Goal: Answer question/provide support: Share knowledge or assist other users

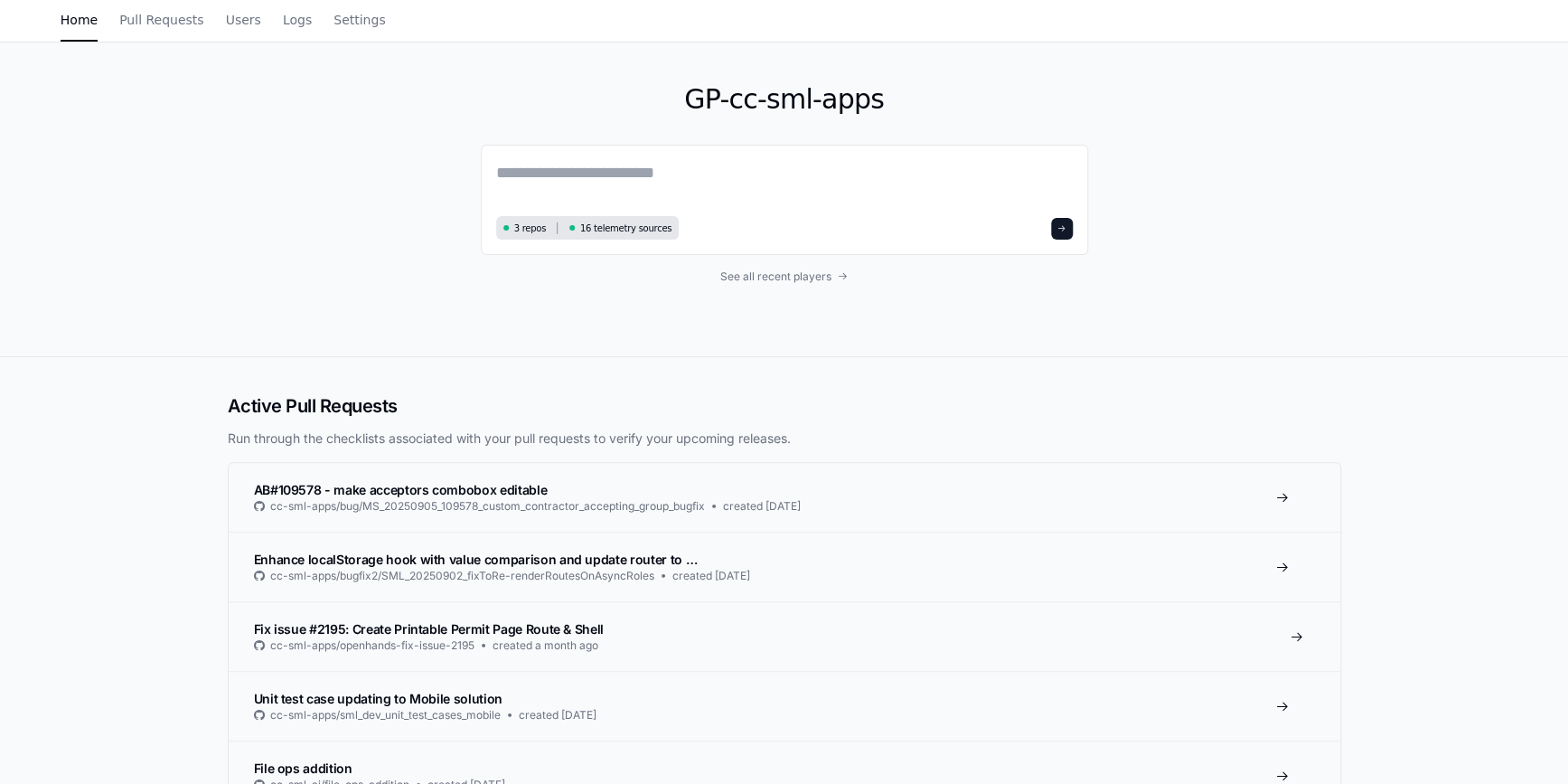
scroll to position [54, 0]
click at [760, 274] on span "See all recent players" at bounding box center [776, 276] width 111 height 14
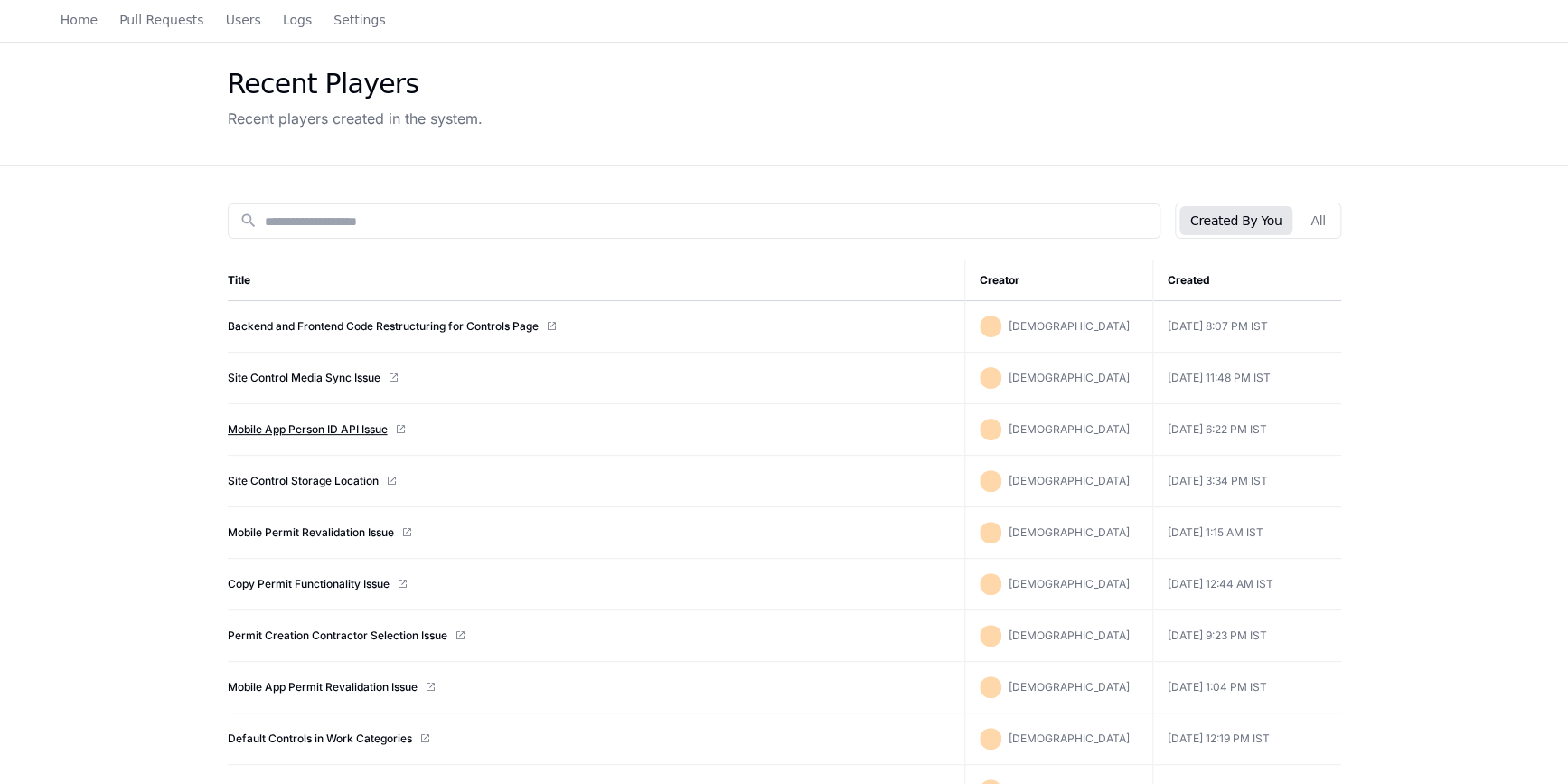
scroll to position [109, 0]
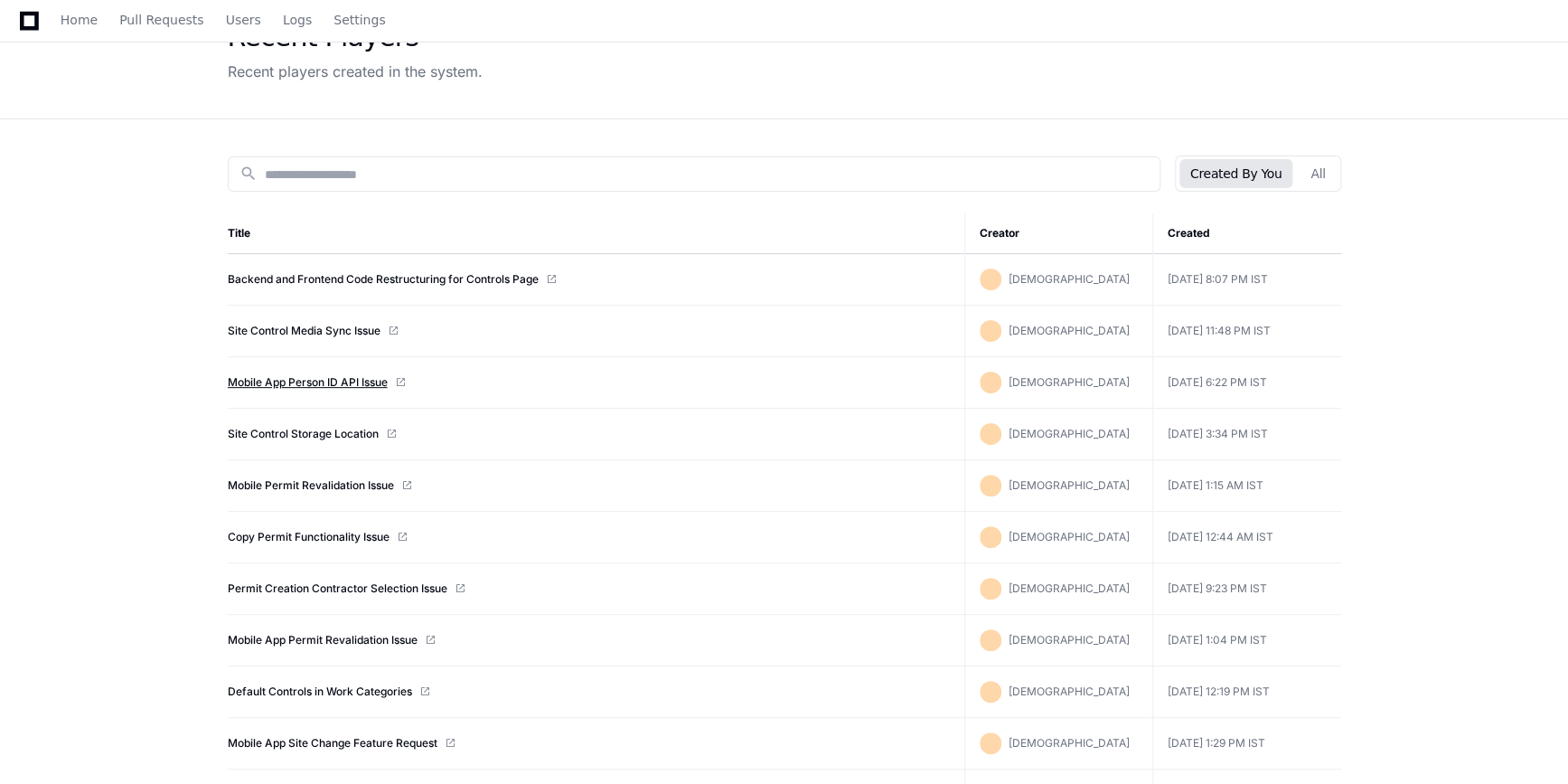
click at [312, 378] on link "Mobile App Person ID API Issue" at bounding box center [308, 382] width 160 height 14
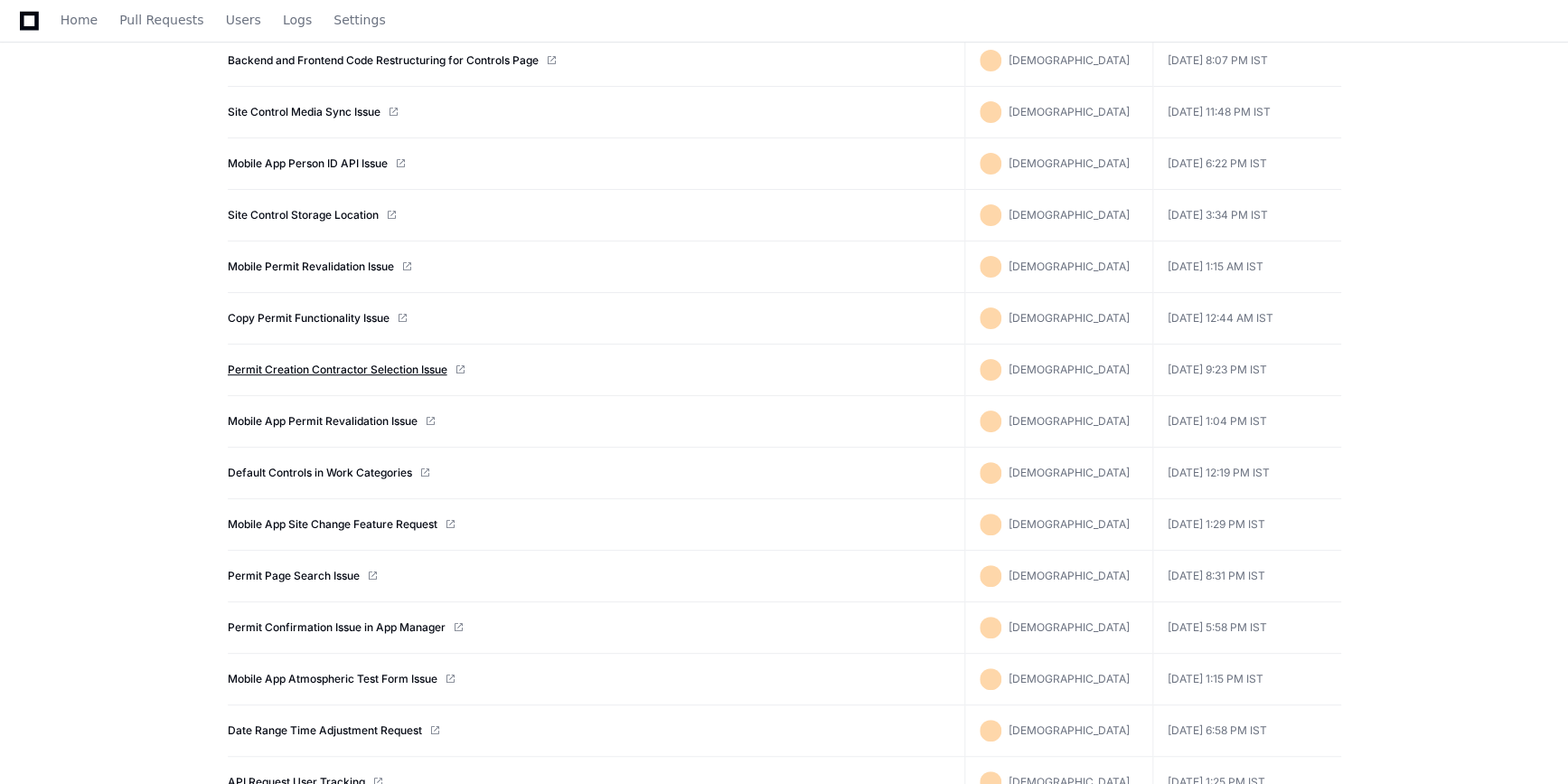
scroll to position [328, 0]
click at [375, 363] on link "Permit Creation Contractor Selection Issue" at bounding box center [338, 368] width 220 height 14
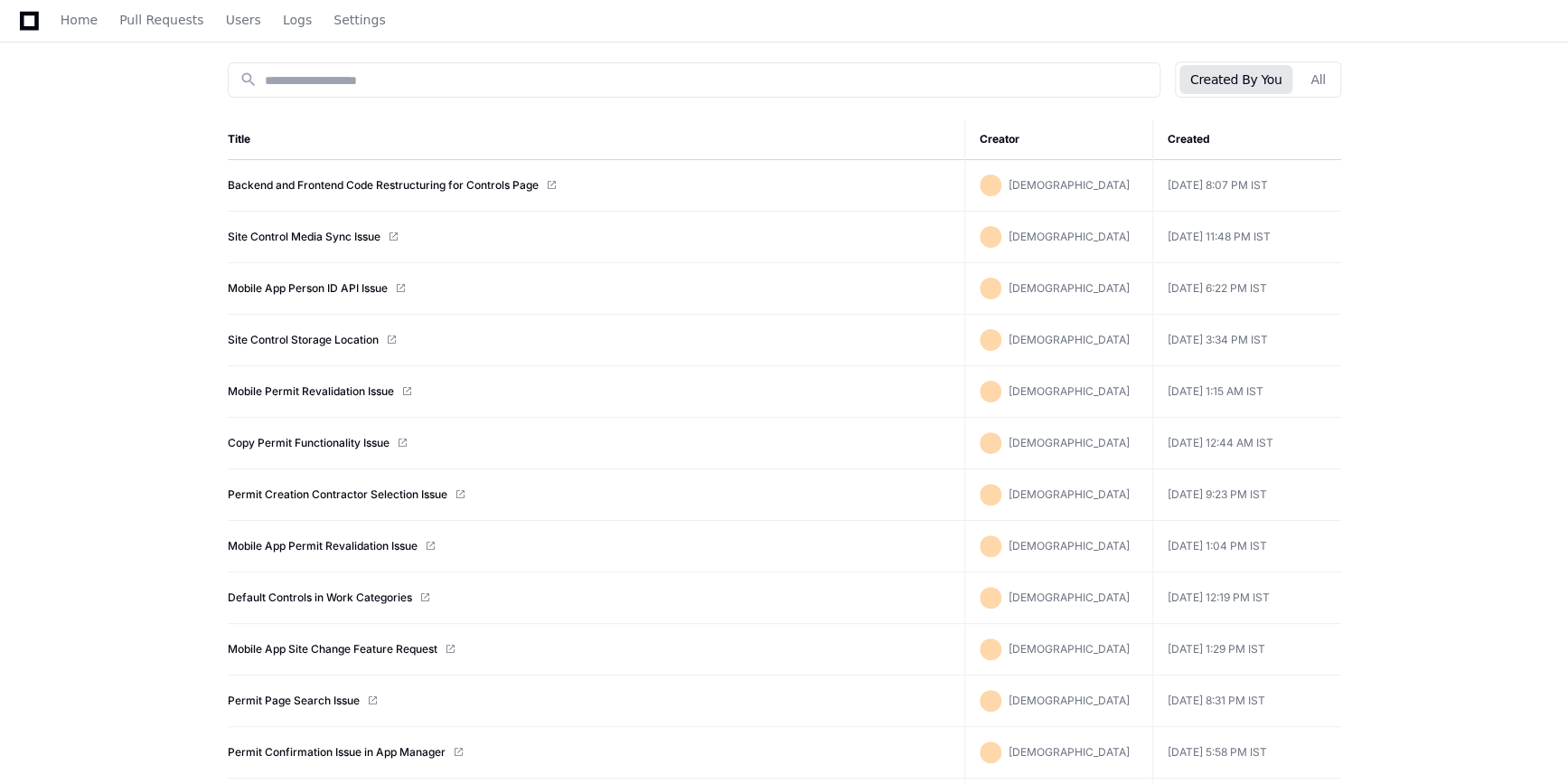
scroll to position [217, 0]
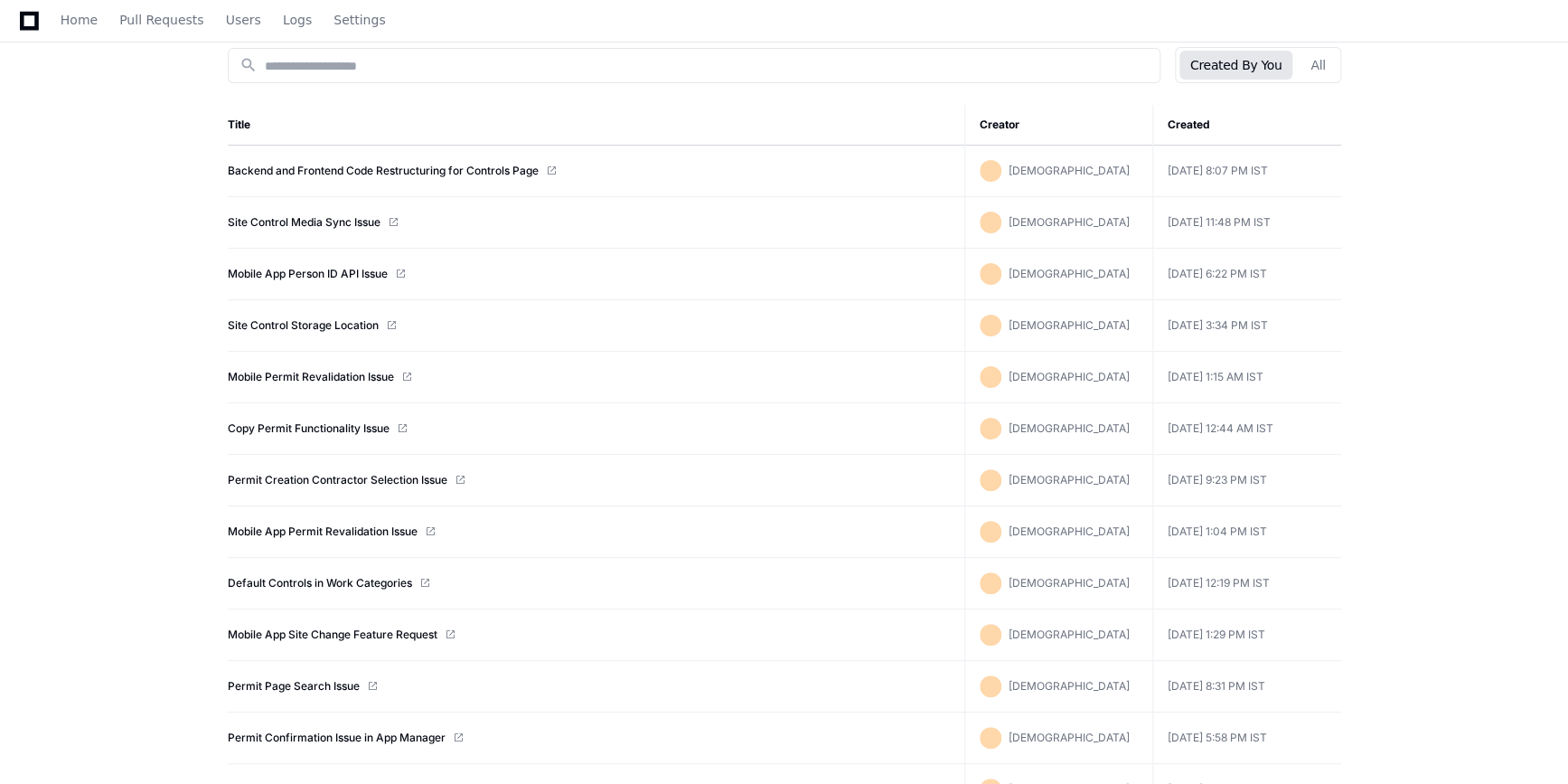
click at [370, 341] on td "Site Control Storage Location" at bounding box center [597, 325] width 738 height 52
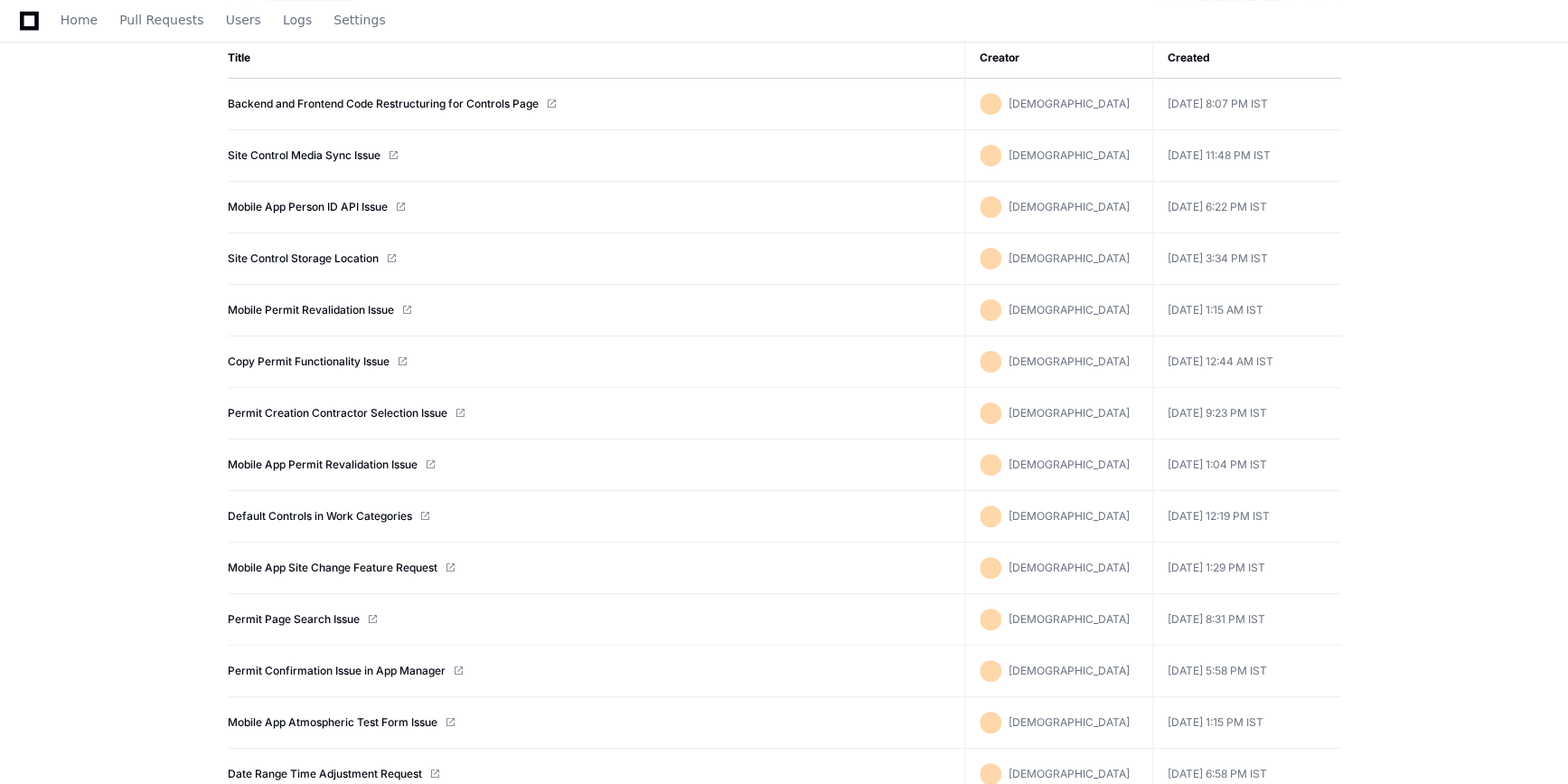
scroll to position [284, 0]
click at [551, 438] on td "Mobile App Permit Revalidation Issue" at bounding box center [597, 464] width 738 height 52
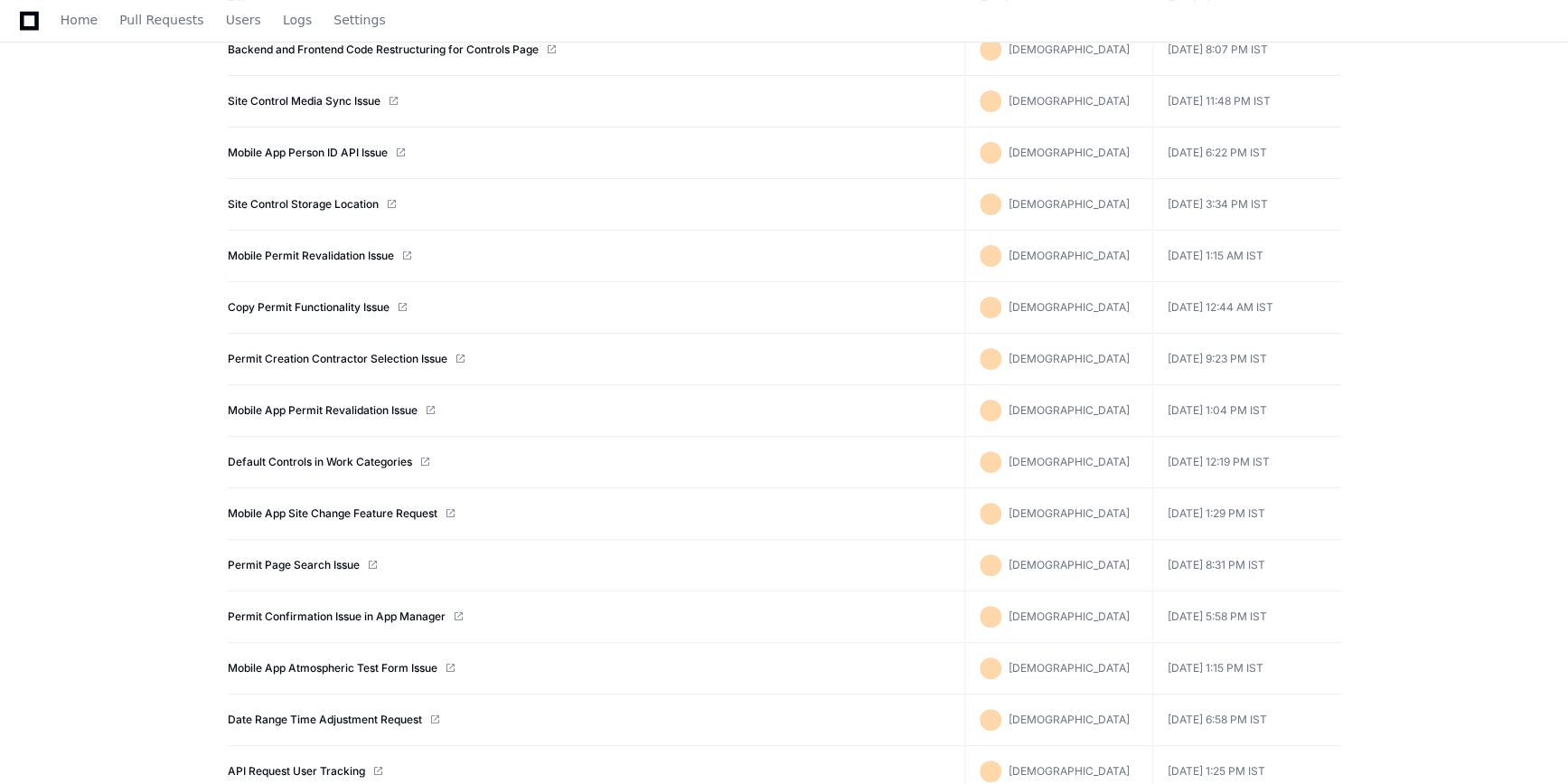
scroll to position [339, 0]
click at [260, 413] on link "Mobile App Permit Revalidation Issue" at bounding box center [323, 409] width 190 height 14
click at [288, 305] on link "Copy Permit Functionality Issue" at bounding box center [309, 306] width 162 height 14
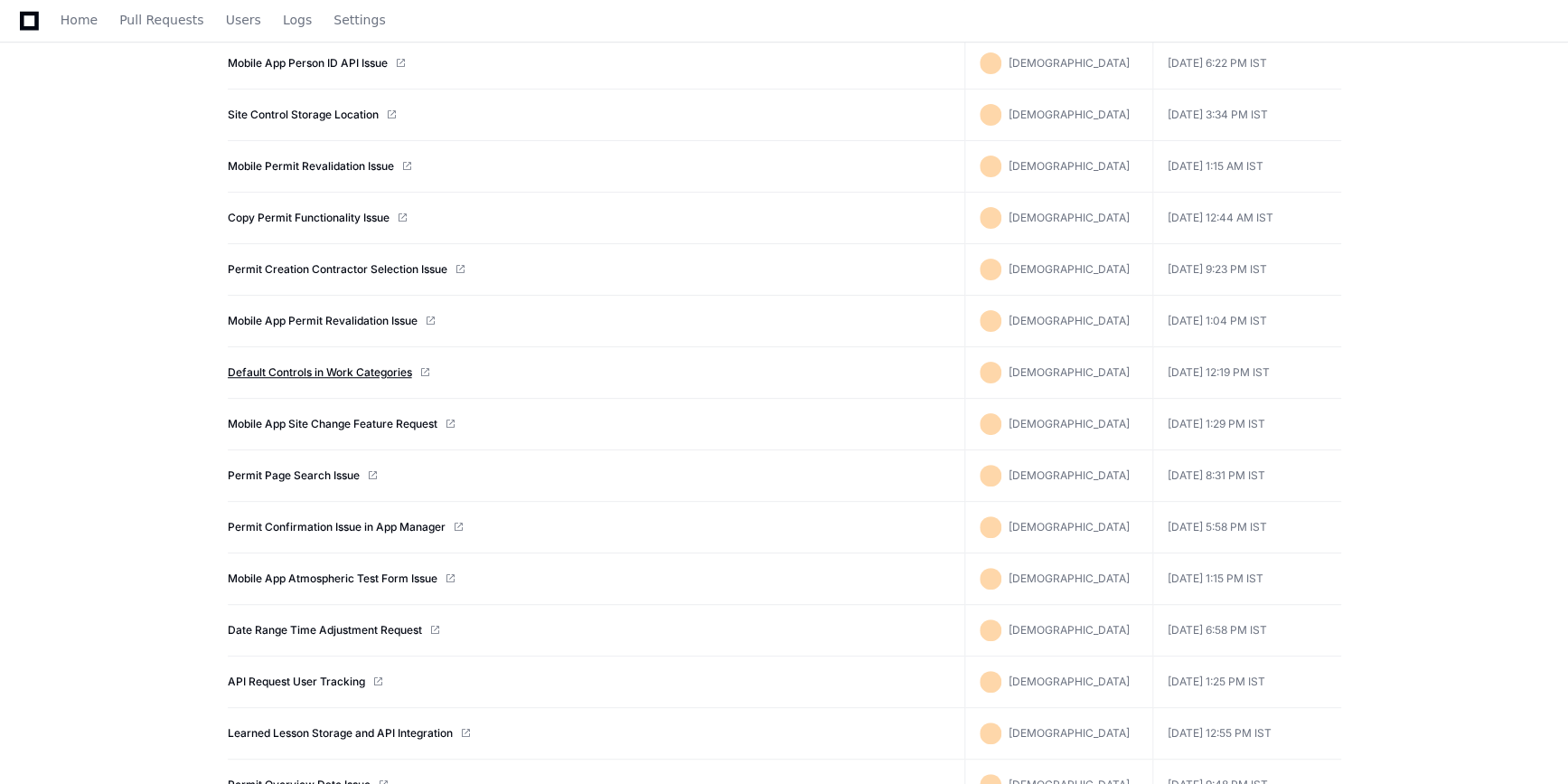
scroll to position [426, 0]
click at [293, 527] on link "Permit Confirmation Issue in App Manager" at bounding box center [337, 528] width 218 height 14
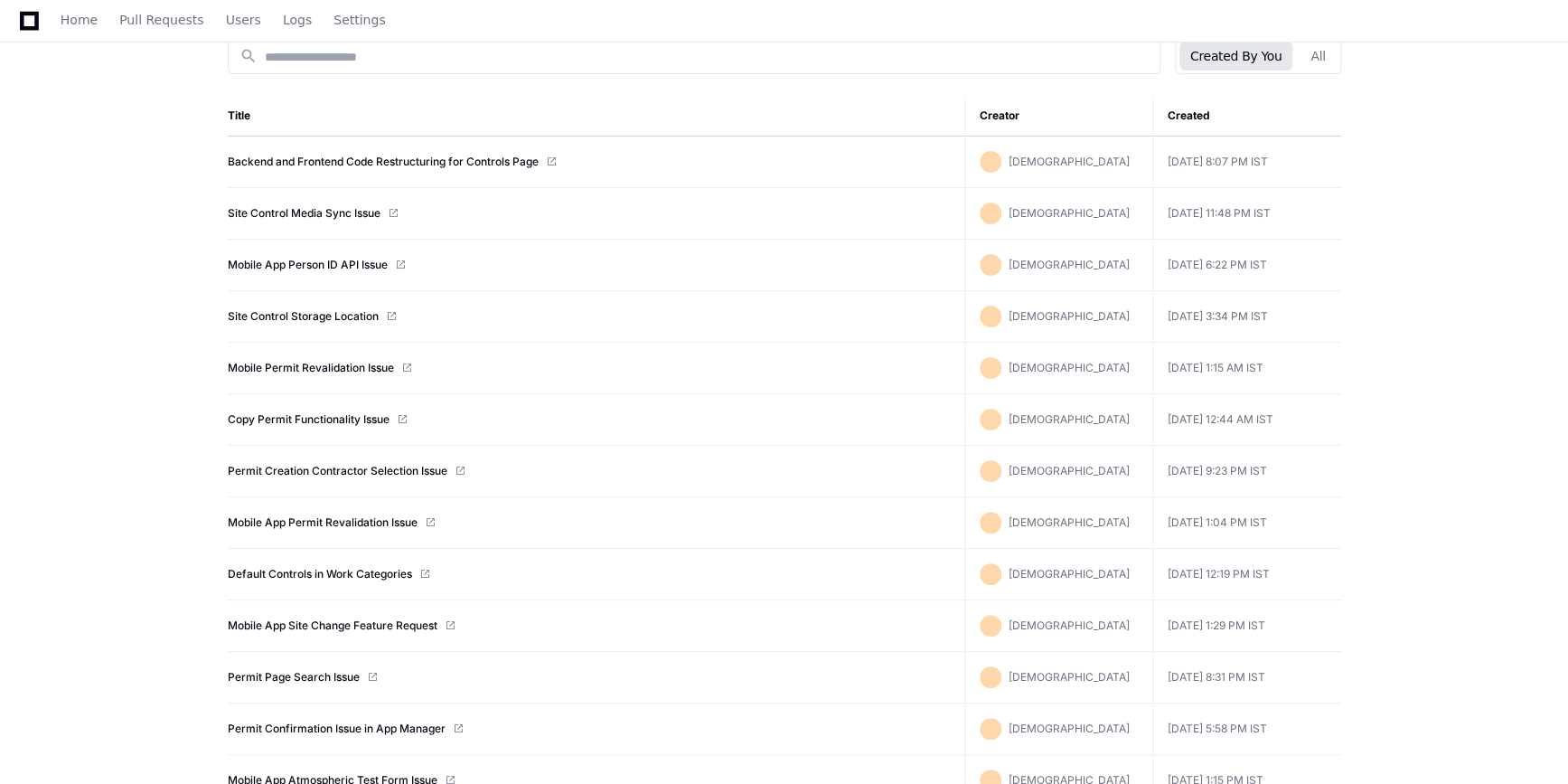
scroll to position [226, 0]
click at [283, 361] on link "Mobile Permit Revalidation Issue" at bounding box center [311, 368] width 167 height 14
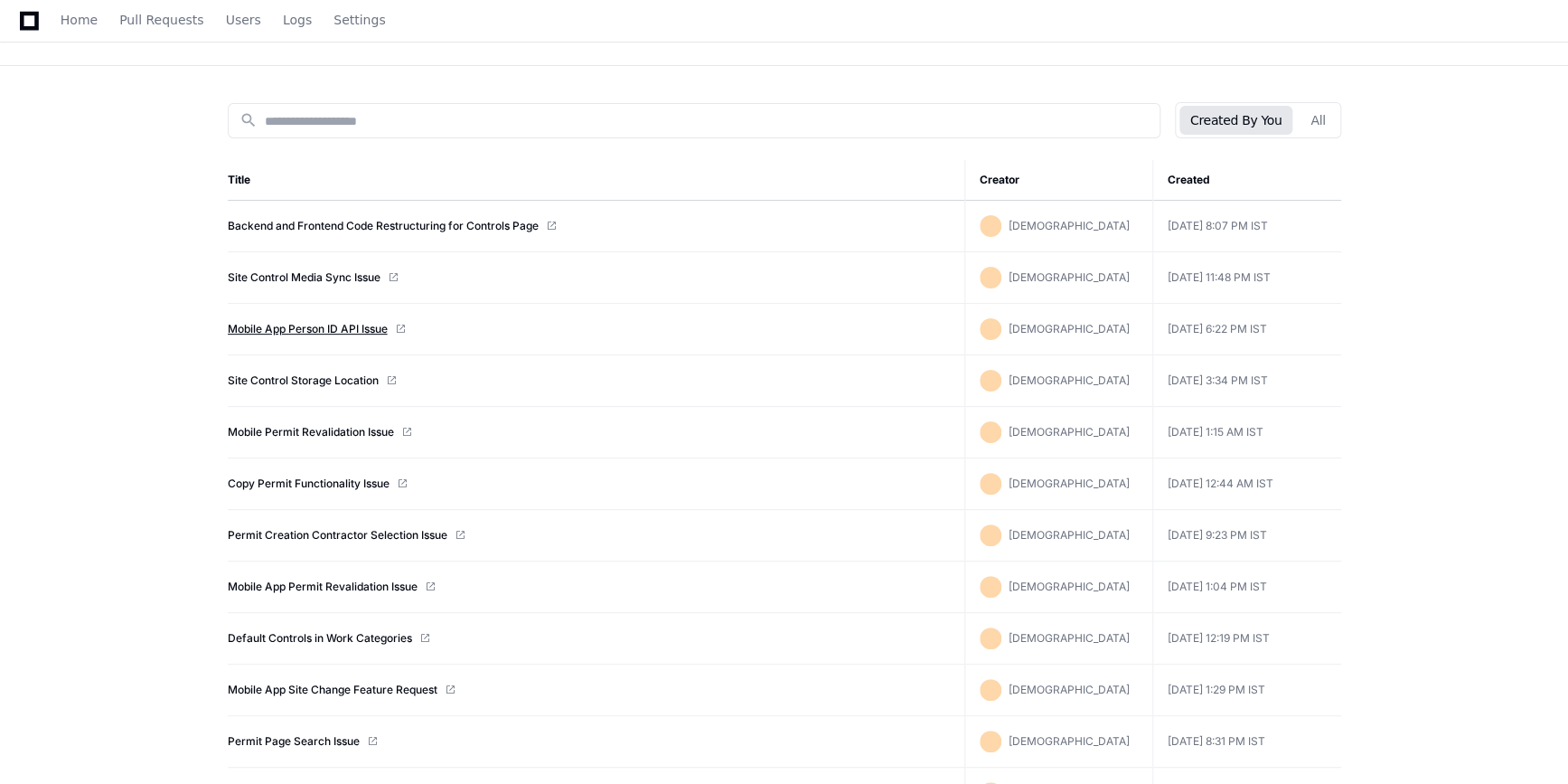
click at [334, 330] on link "Mobile App Person ID API Issue" at bounding box center [308, 329] width 160 height 14
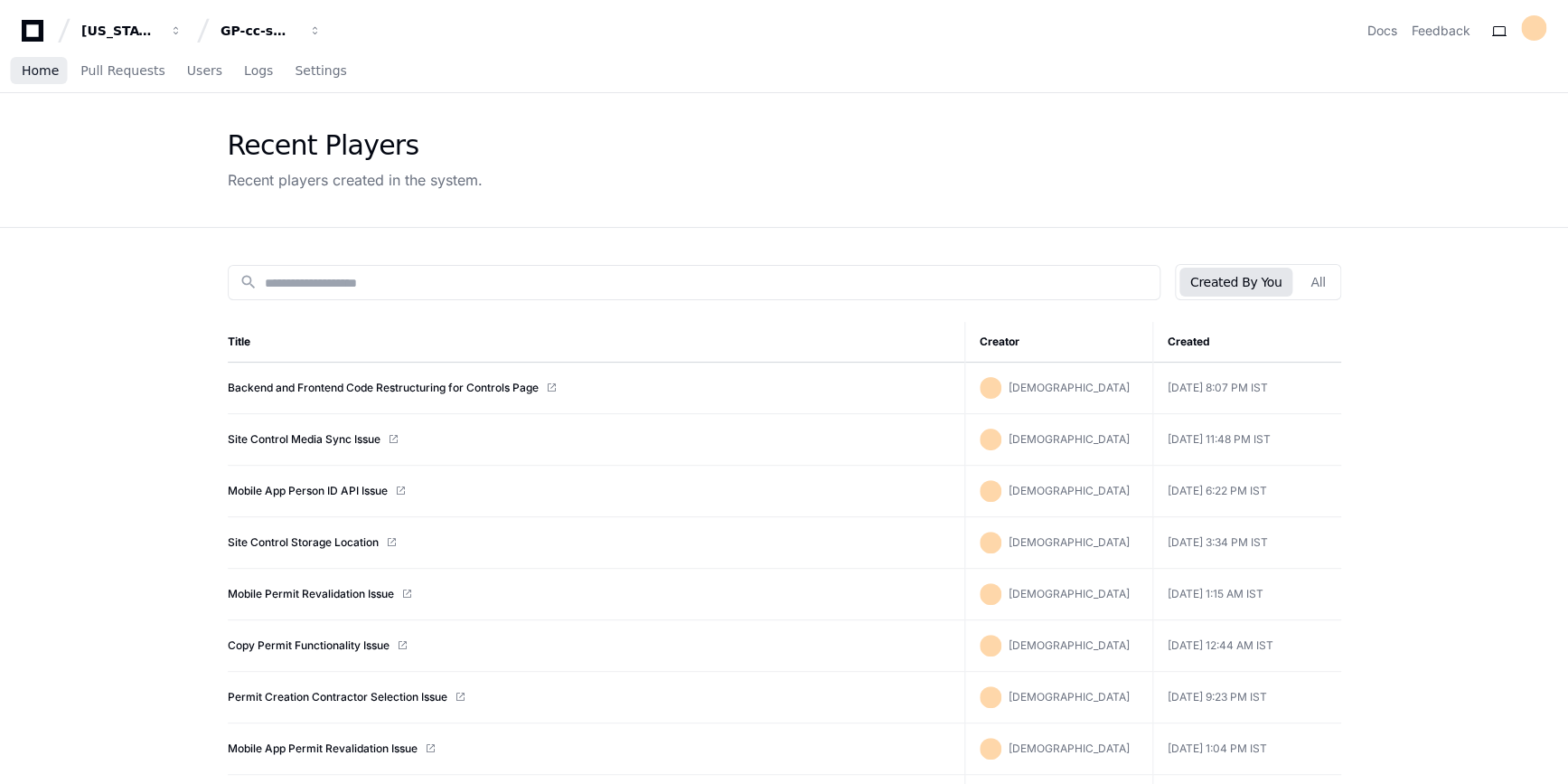
click at [48, 65] on span "Home" at bounding box center [40, 71] width 37 height 11
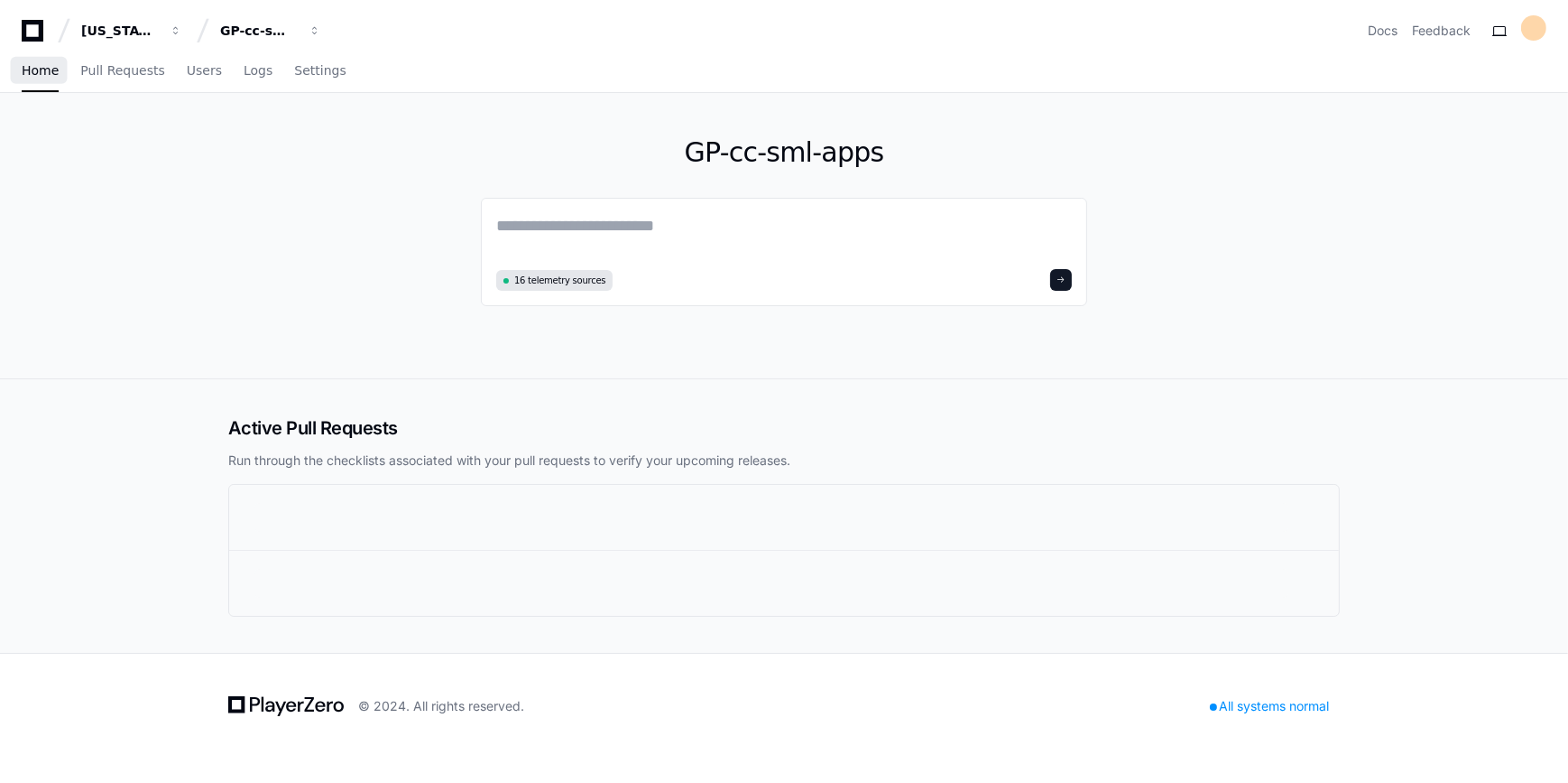
click at [48, 65] on span "Home" at bounding box center [40, 71] width 37 height 11
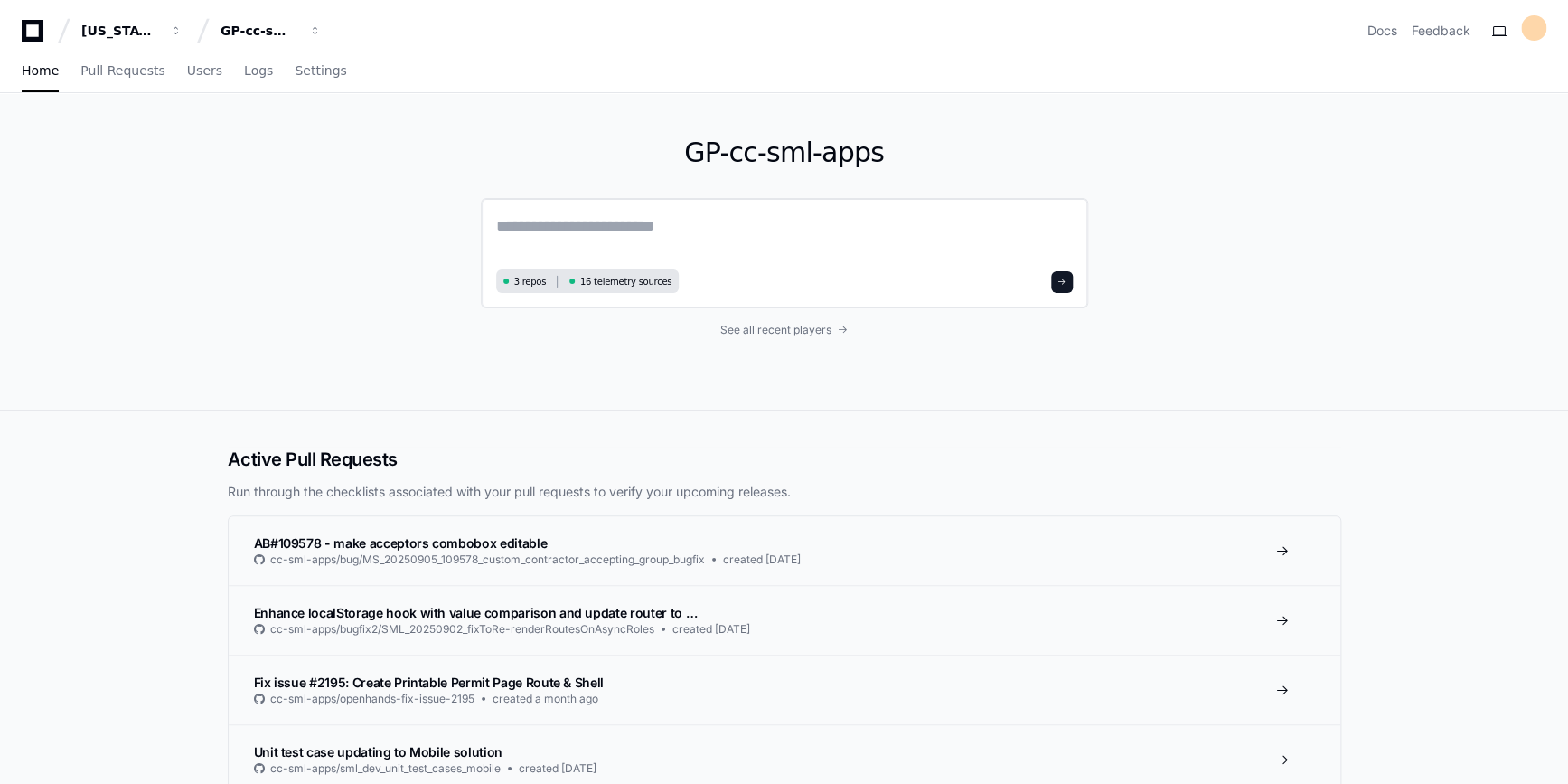
click at [758, 231] on textarea at bounding box center [784, 239] width 577 height 51
type textarea "*"
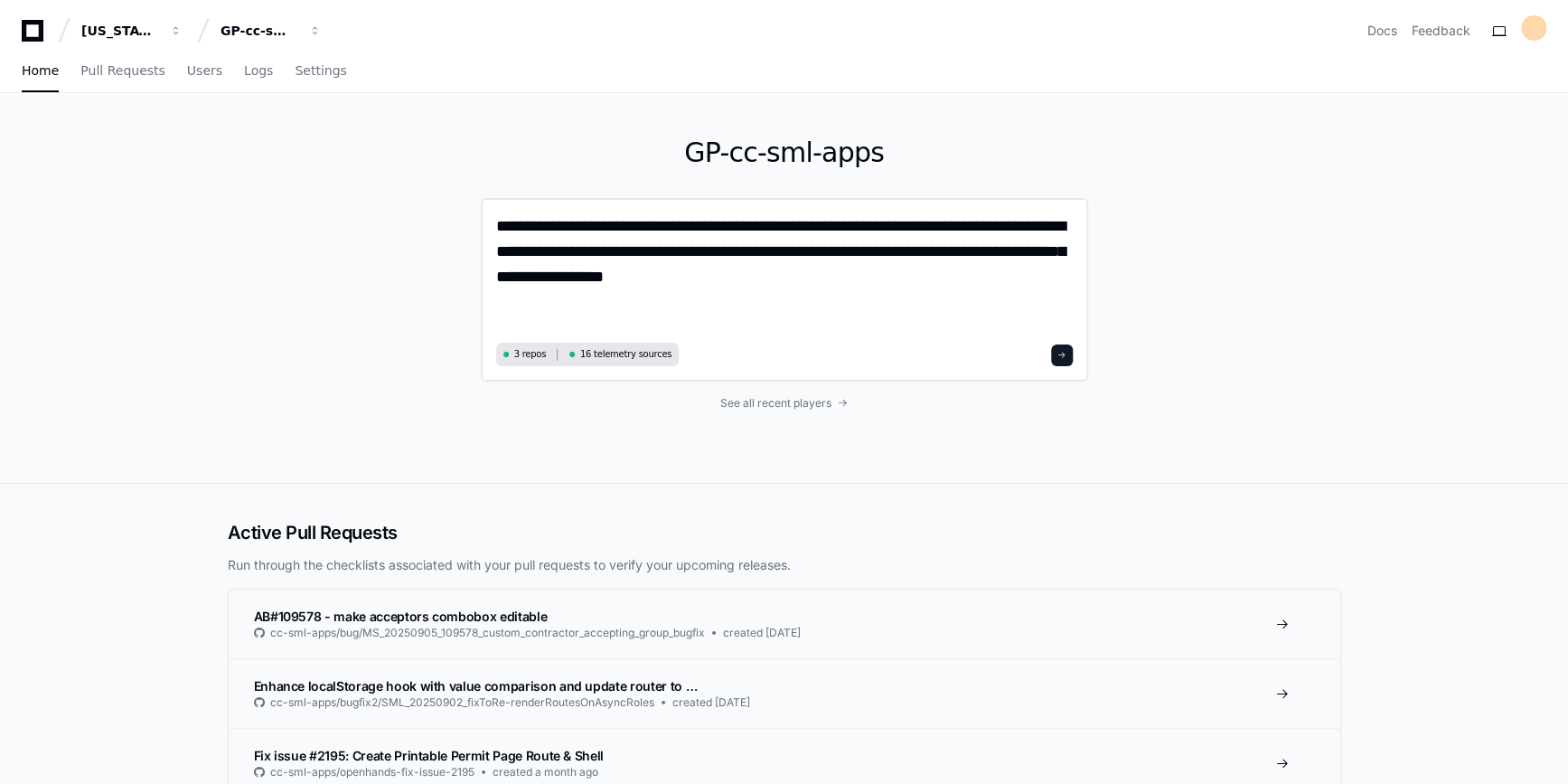
paste textarea "**********"
click at [771, 245] on textarea "**********" at bounding box center [784, 275] width 577 height 124
click at [809, 247] on textarea "**********" at bounding box center [784, 275] width 577 height 124
type textarea "**********"
click at [1055, 354] on button at bounding box center [1062, 355] width 22 height 22
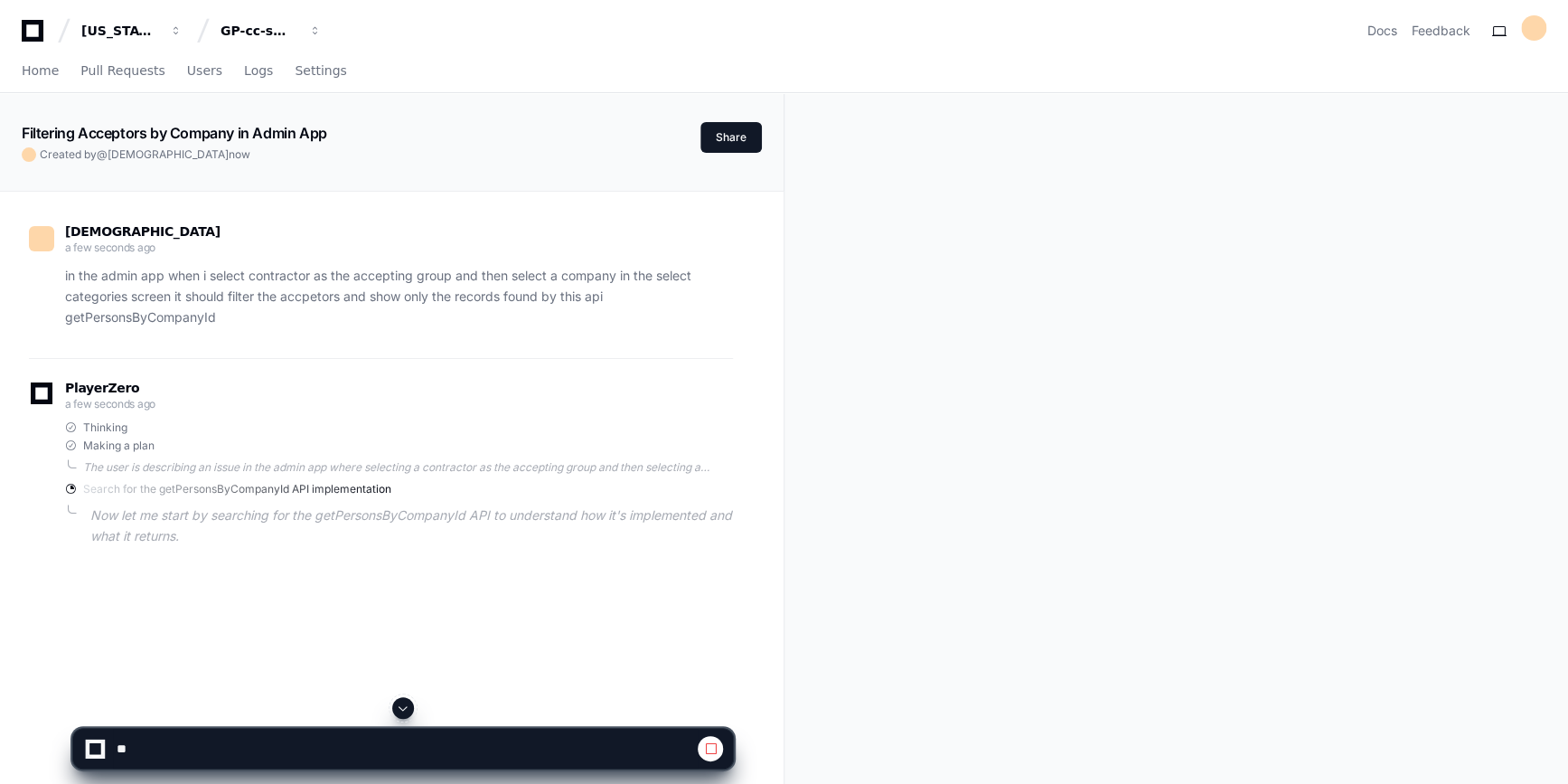
click at [1388, 400] on div "Filtering Acceptors by Company in Admin App Created by @ suruchi now Share suru…" at bounding box center [784, 585] width 1568 height 984
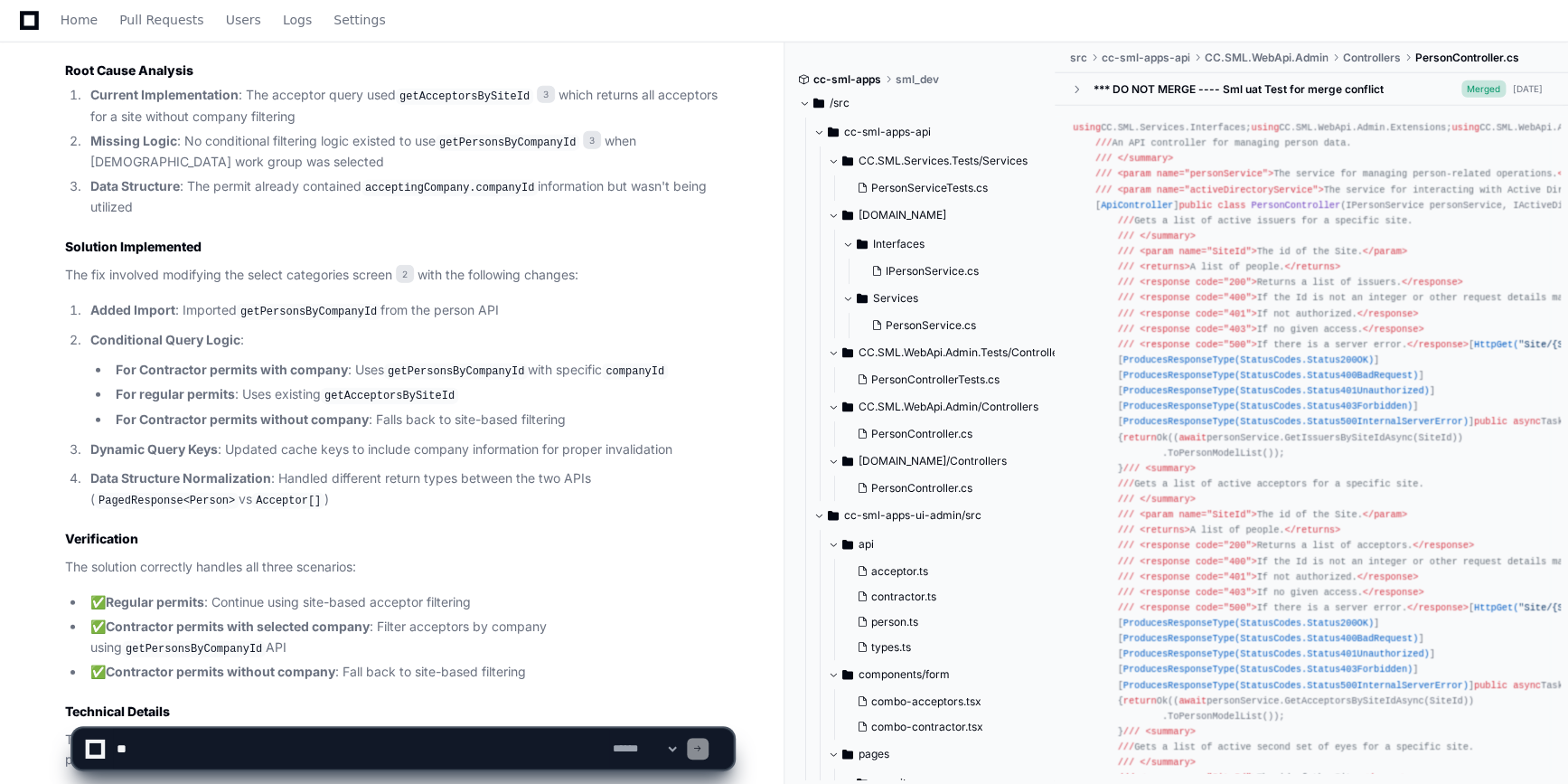
scroll to position [2537, 0]
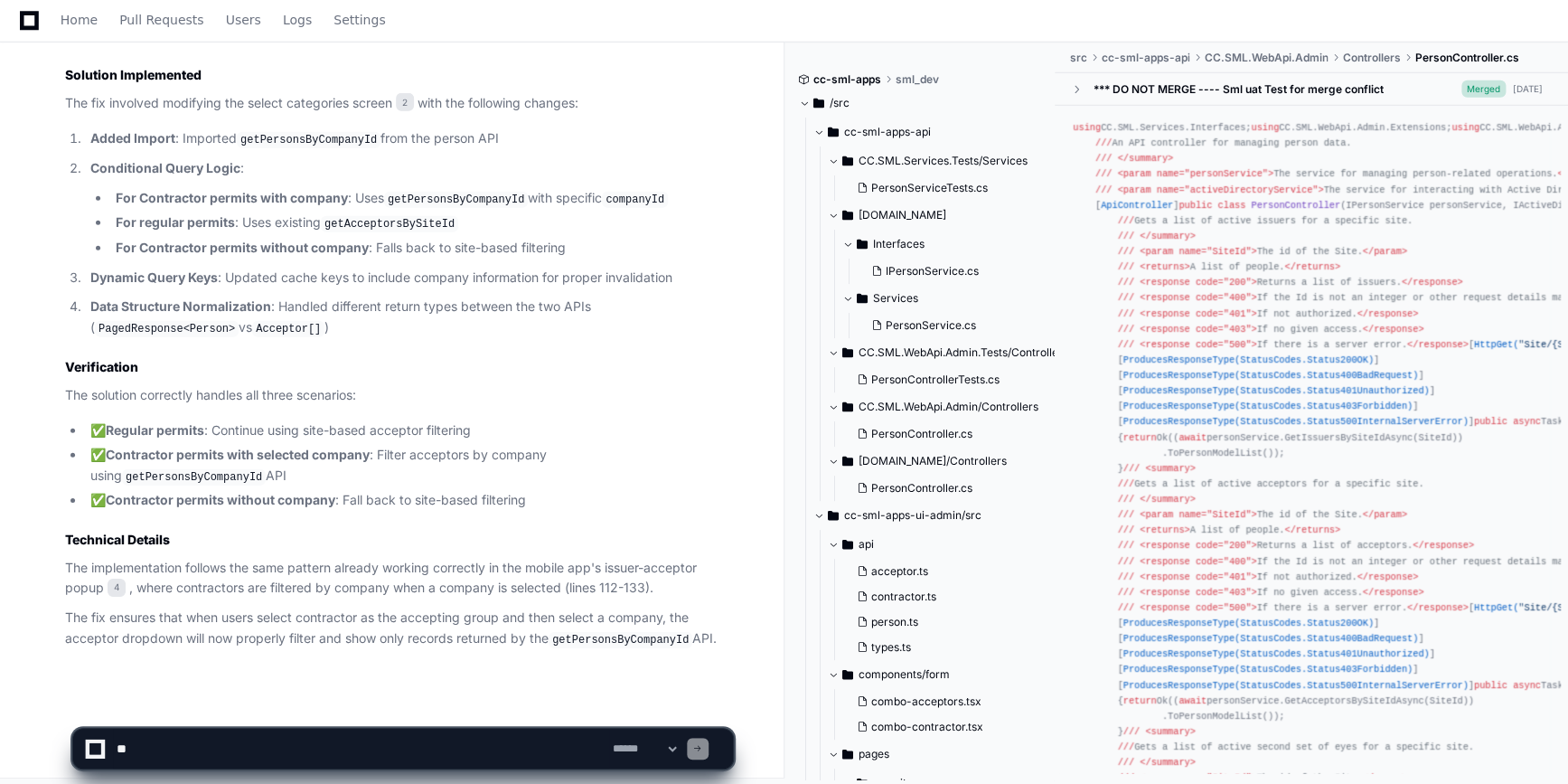
click at [330, 749] on textarea at bounding box center [361, 749] width 496 height 40
type textarea "**********"
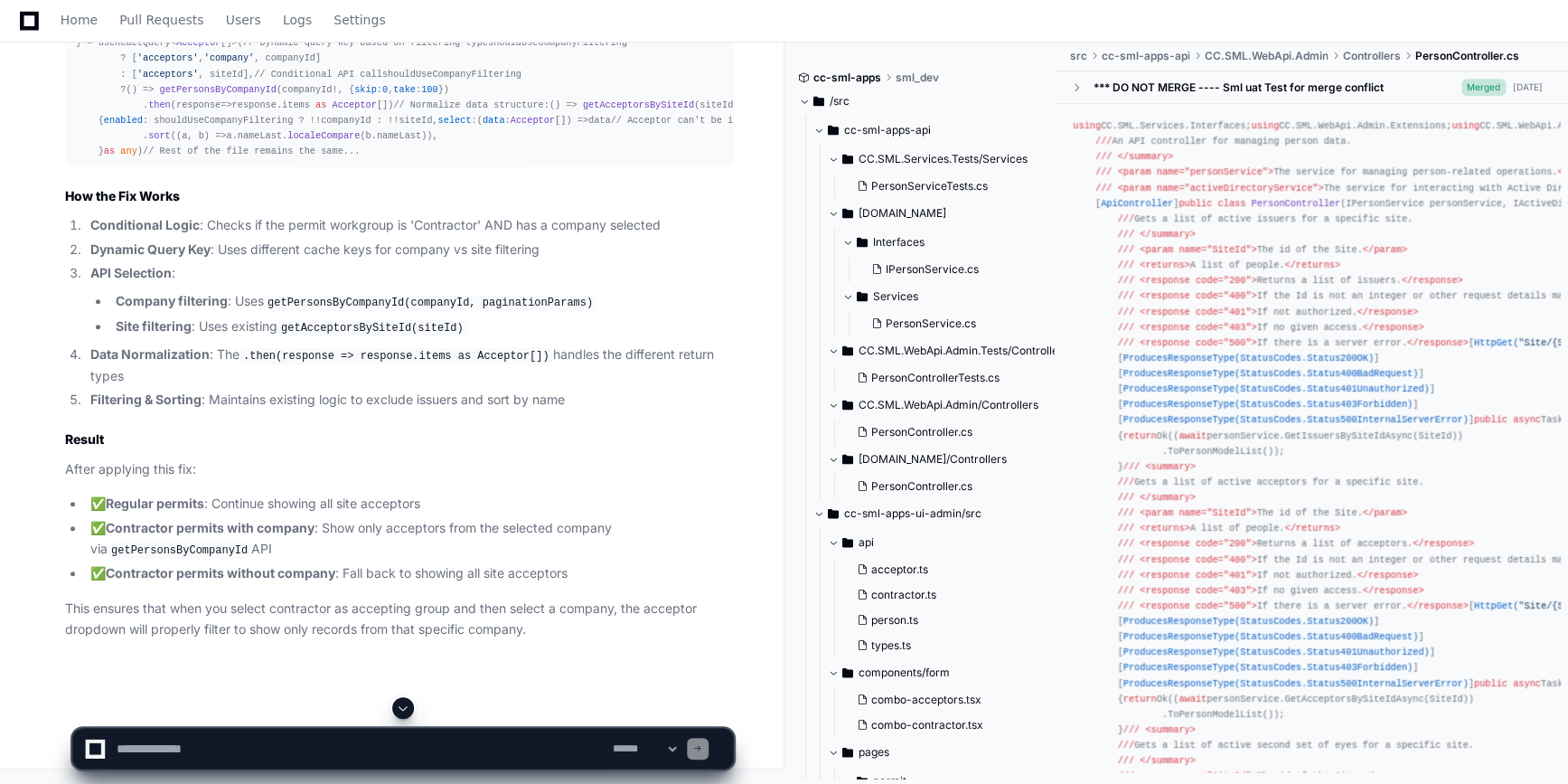
scroll to position [4201, 0]
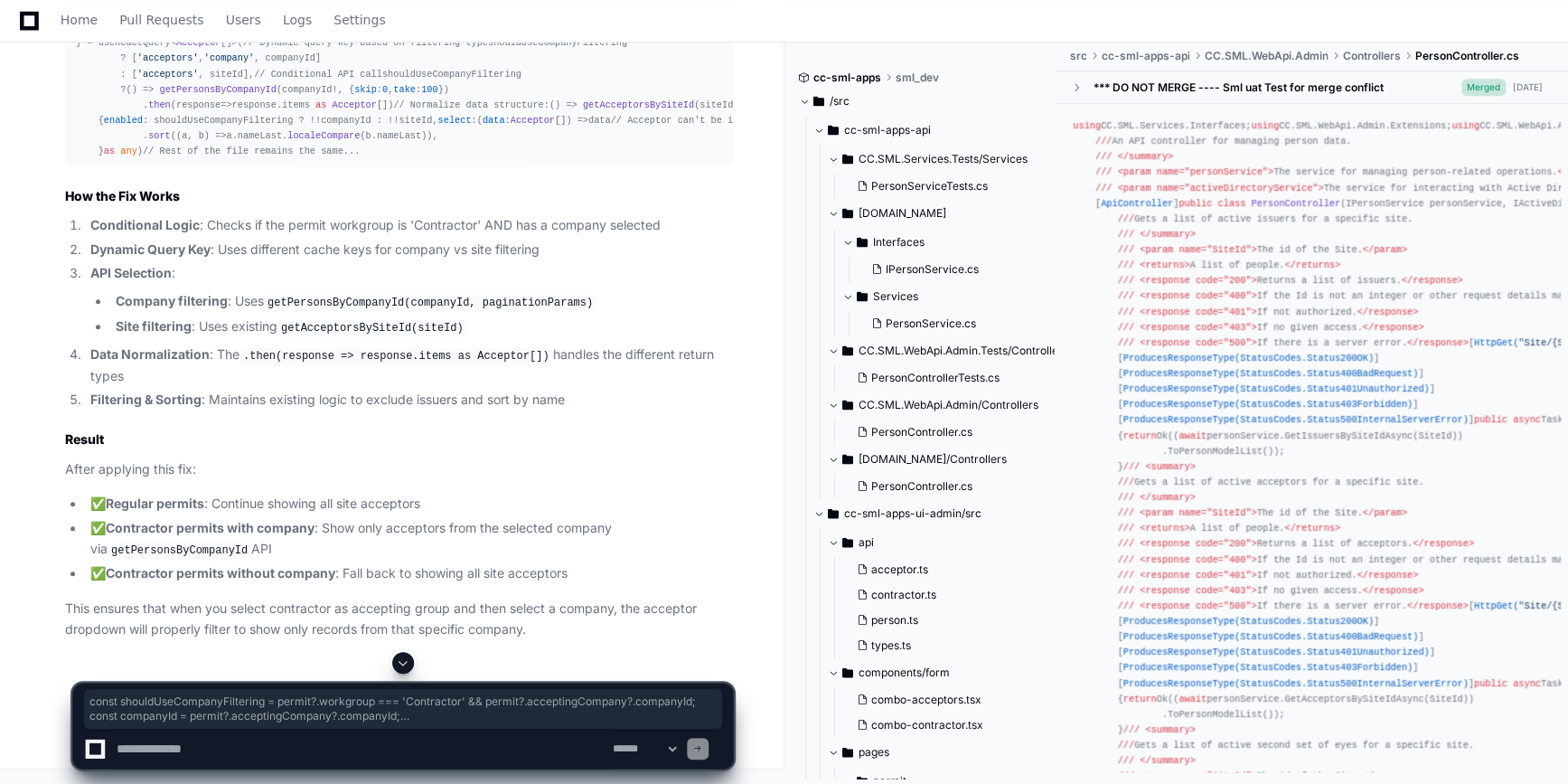
drag, startPoint x: 84, startPoint y: 520, endPoint x: 68, endPoint y: 143, distance: 377.3
click at [68, 143] on pre "// Lines 1-4 remain the same, then add: import { getPersonsByCompanyId } from '…" at bounding box center [399, 43] width 668 height 247
copy div "const shouldUseCompanyFiltering = permit?. workgroup === 'Contractor' && permit…"
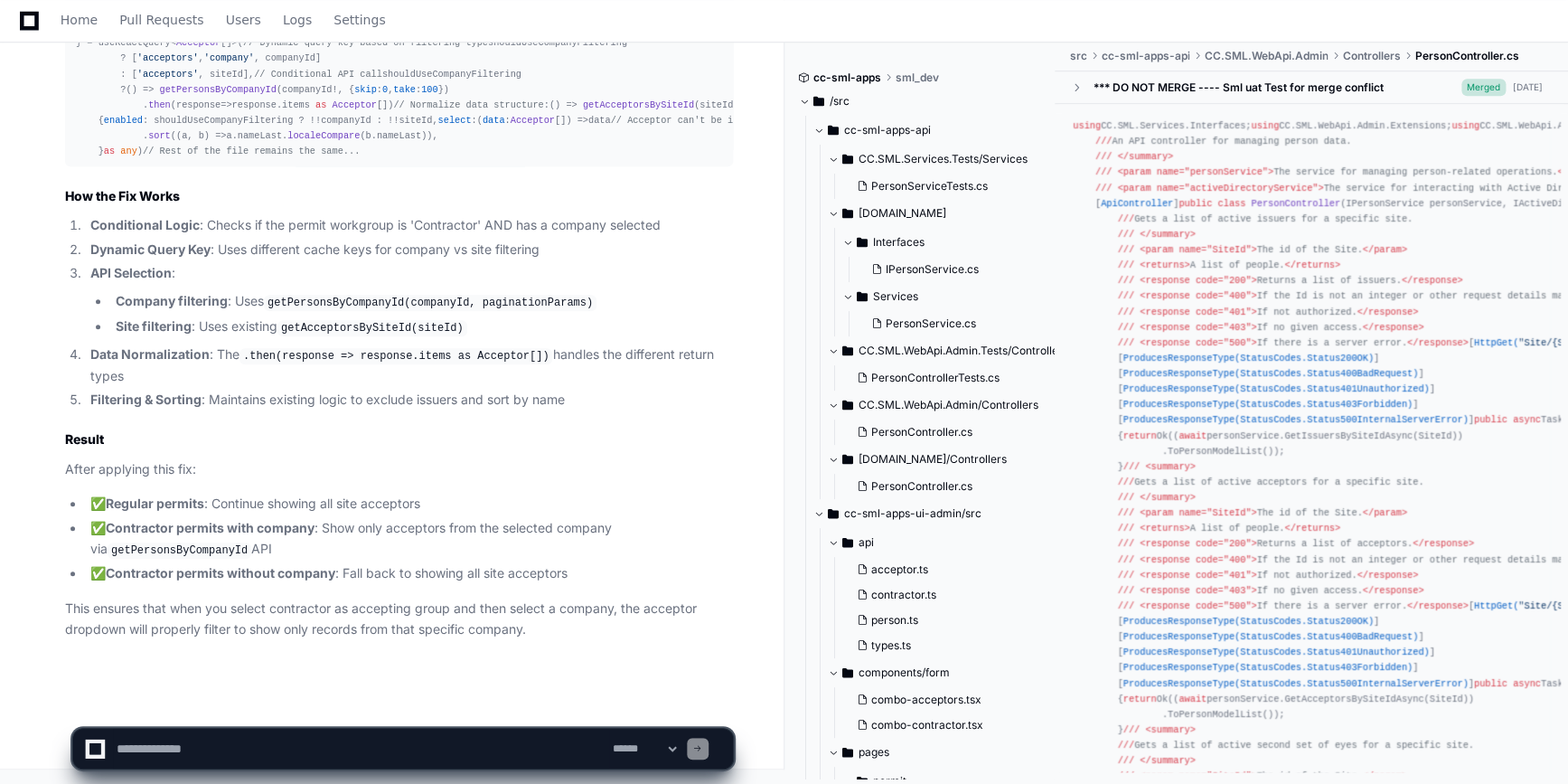
scroll to position [4575, 0]
click at [225, 766] on textarea at bounding box center [361, 749] width 496 height 40
type textarea "*"
click at [390, 747] on textarea at bounding box center [361, 749] width 496 height 40
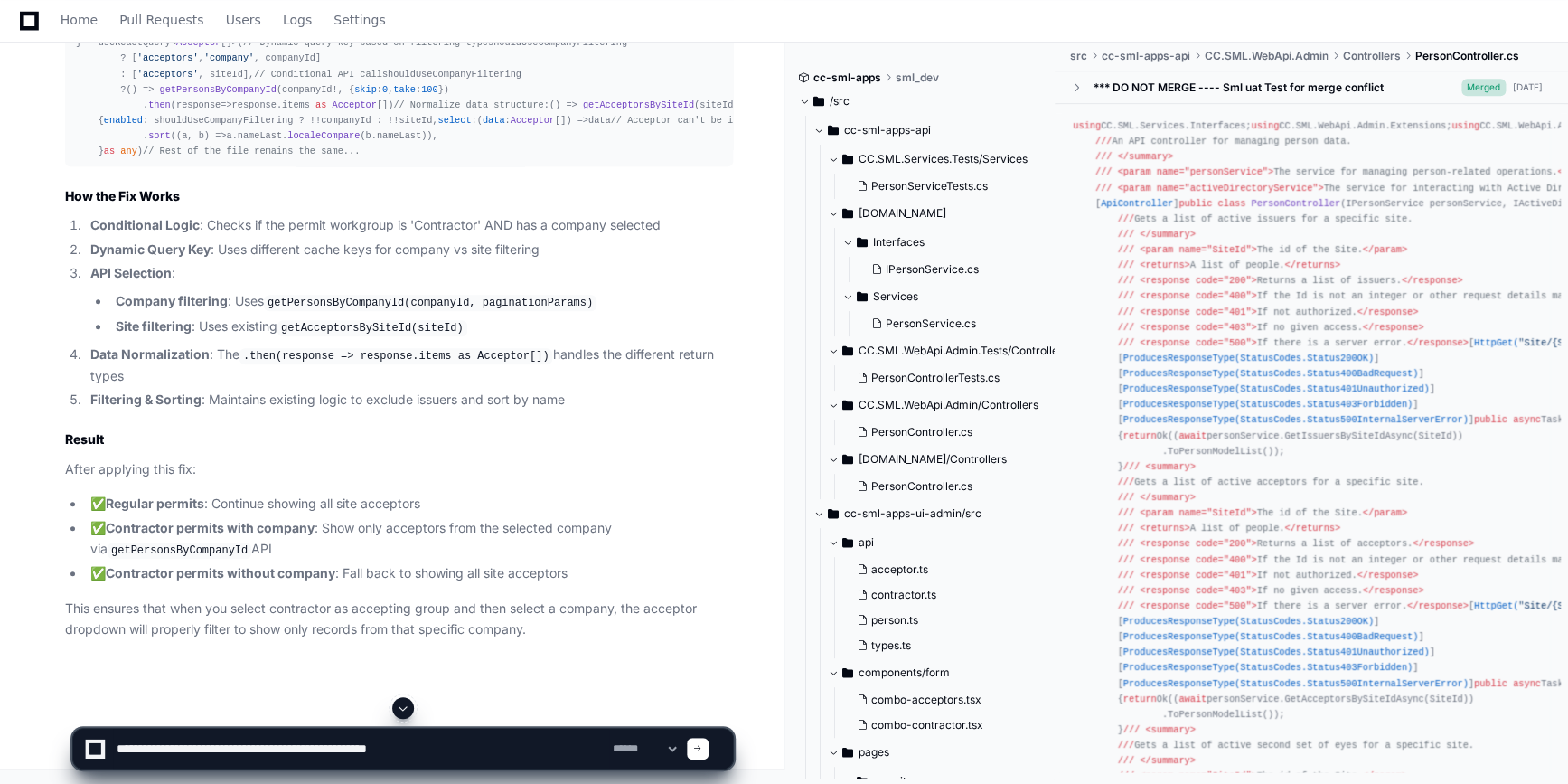
click at [242, 95] on span "getPersonsByCompanyId" at bounding box center [217, 90] width 117 height 11
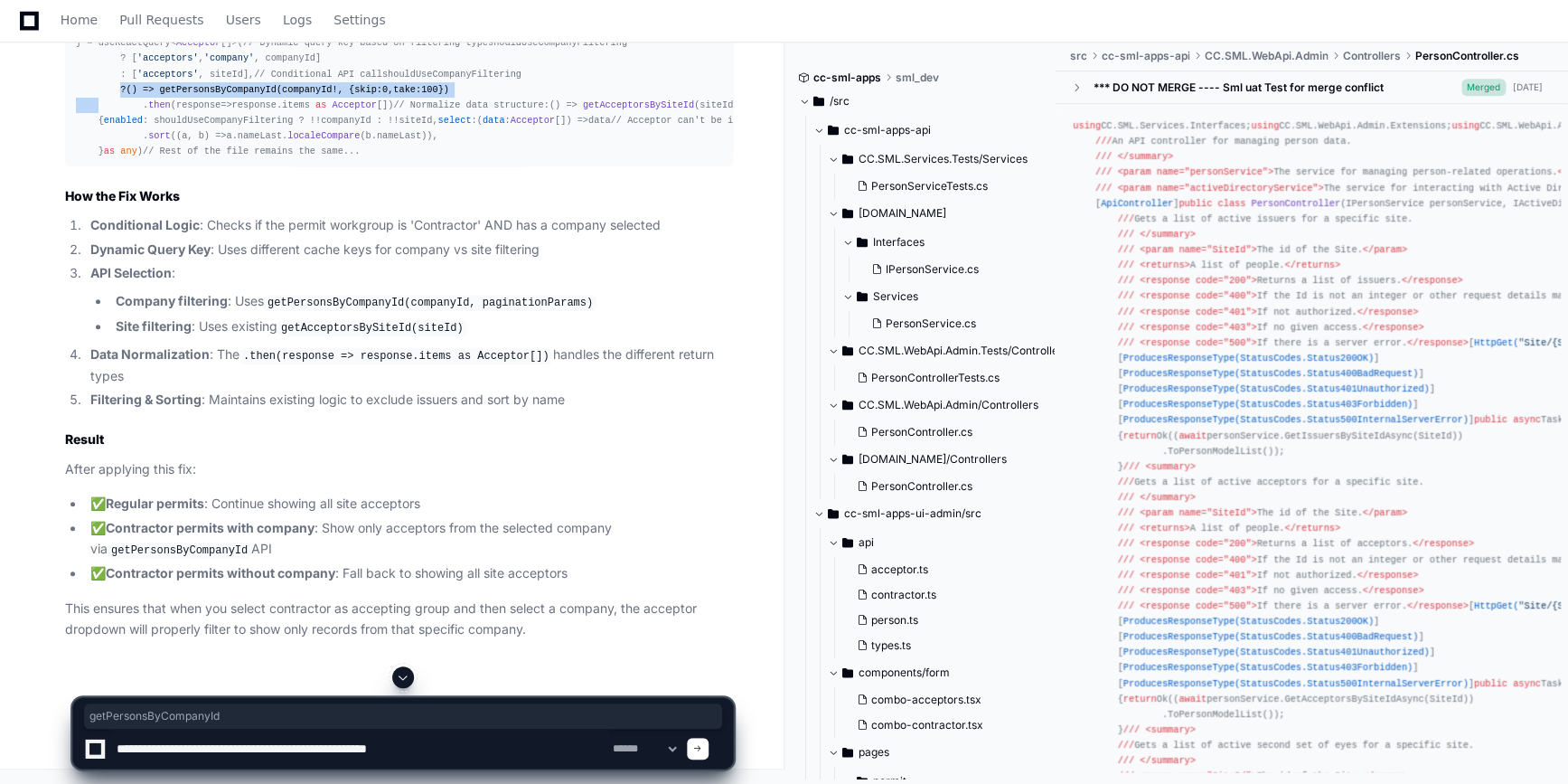
click at [242, 95] on span "getPersonsByCompanyId" at bounding box center [217, 90] width 117 height 11
drag, startPoint x: 242, startPoint y: 396, endPoint x: 317, endPoint y: 455, distance: 95.4
click at [353, 159] on div "// Lines 1-4 remain the same, then add: import { getPersonsByCompanyId } from '…" at bounding box center [399, 43] width 646 height 233
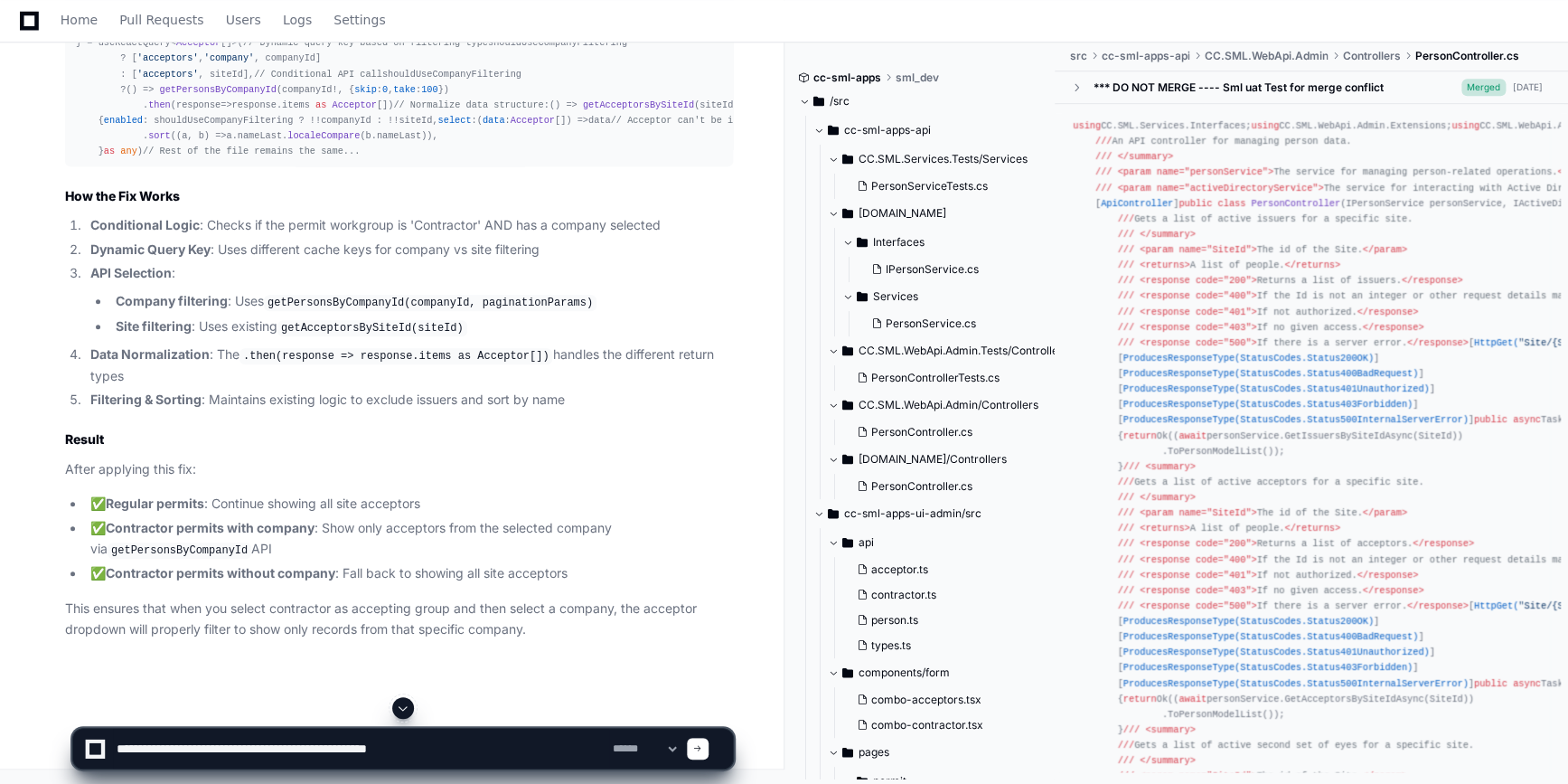
click at [225, 95] on span "getPersonsByCompanyId" at bounding box center [217, 90] width 117 height 11
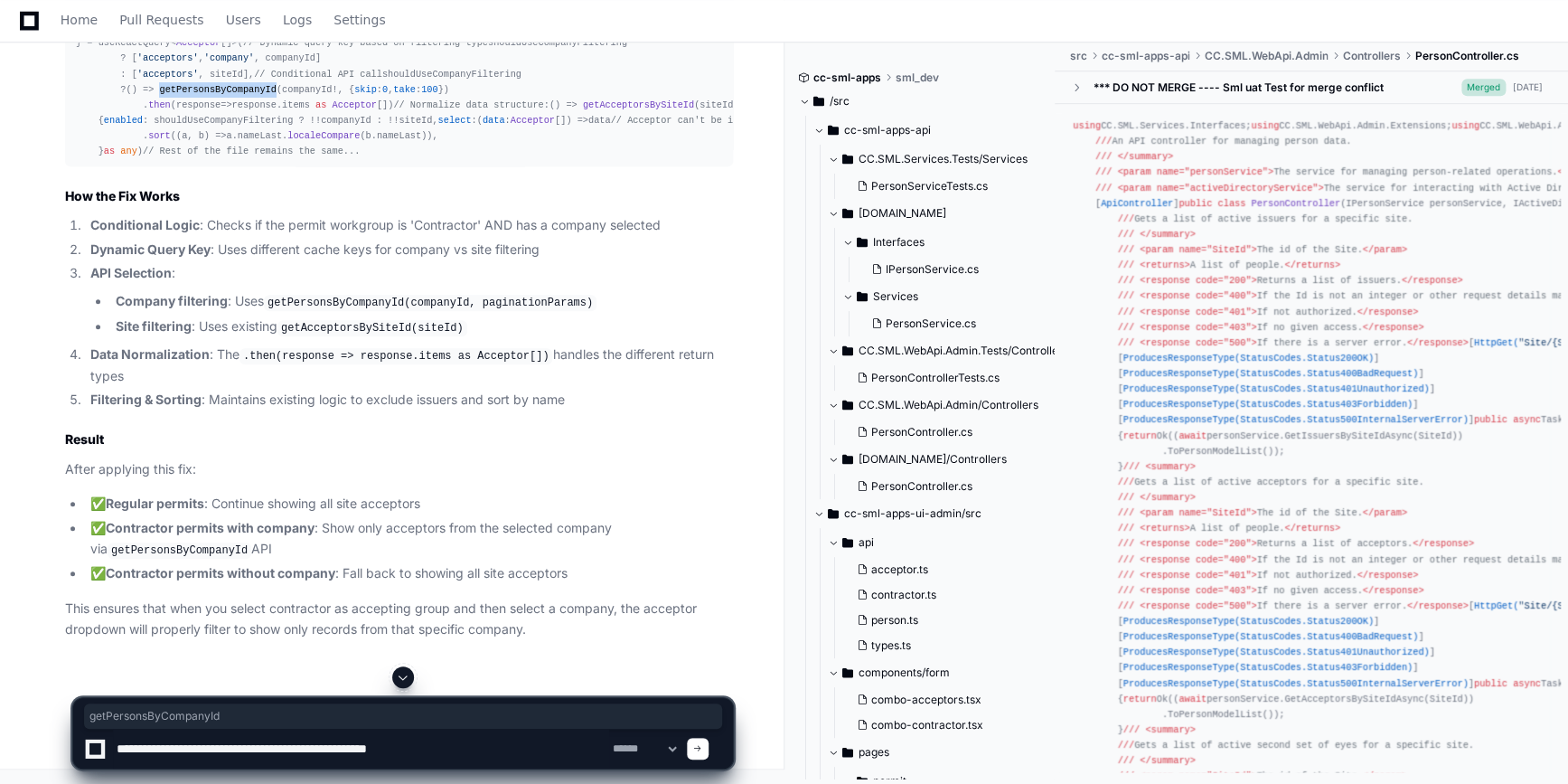
copy span "getPersonsByCompanyId"
click at [438, 748] on textarea at bounding box center [361, 749] width 496 height 40
paste textarea "**********"
type textarea "**********"
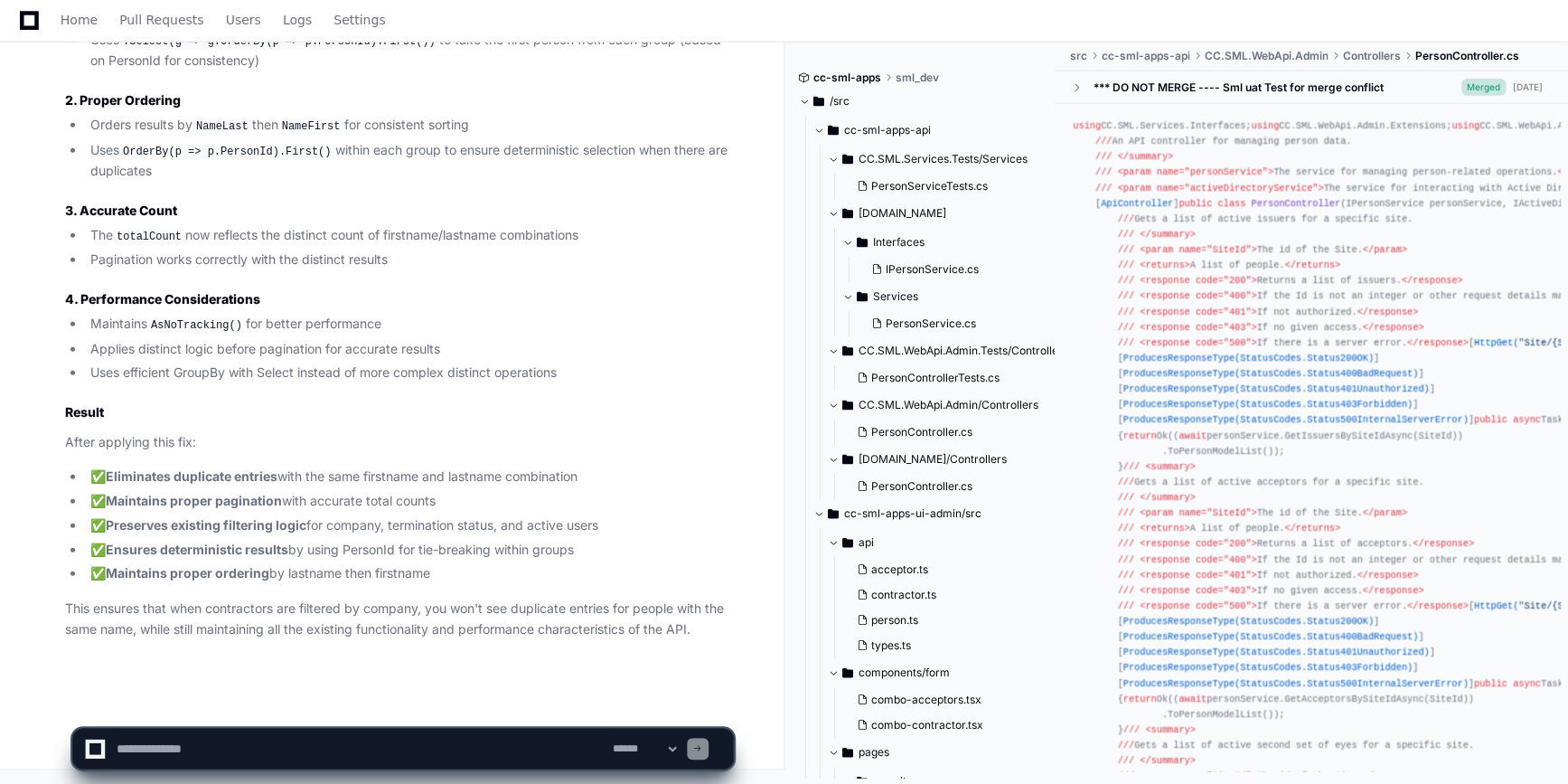
scroll to position [6292, 0]
click at [154, 738] on textarea at bounding box center [361, 749] width 496 height 40
type textarea "**********"
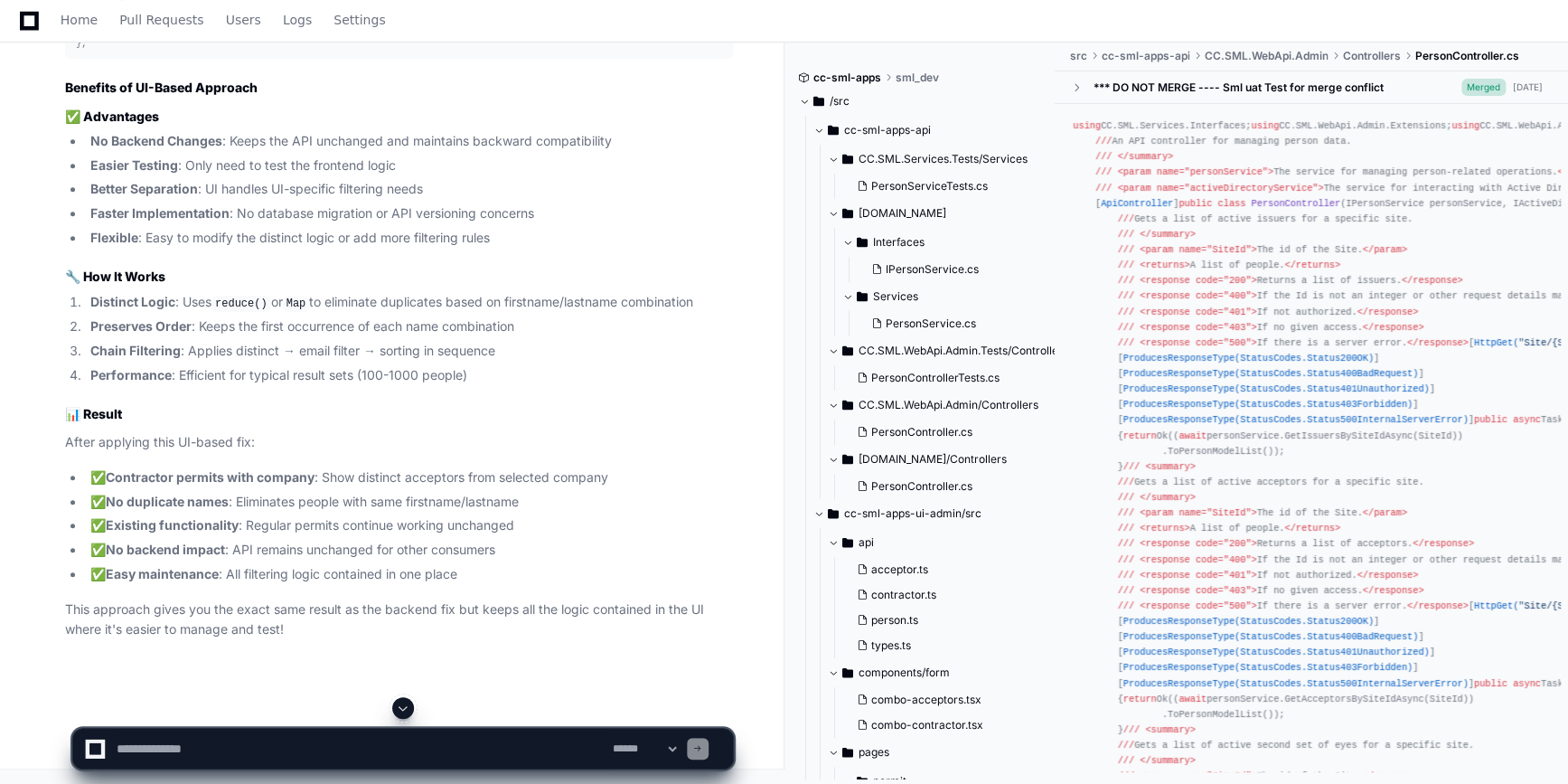
scroll to position [7581, 0]
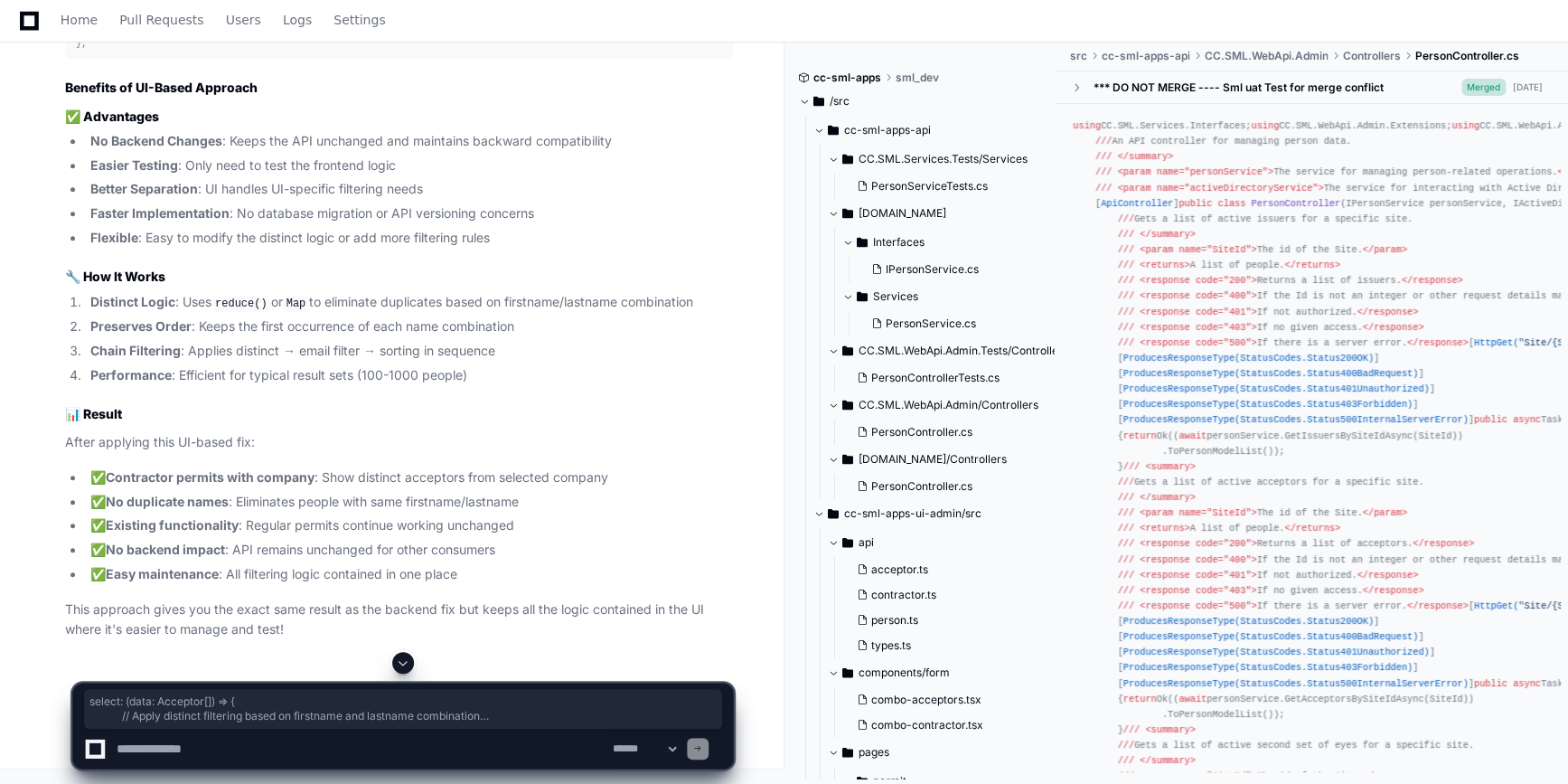
drag, startPoint x: 115, startPoint y: 193, endPoint x: 177, endPoint y: 453, distance: 267.3
copy div "select : ( data : Acceptor [] ) => { // Apply distinct filtering based on first…"
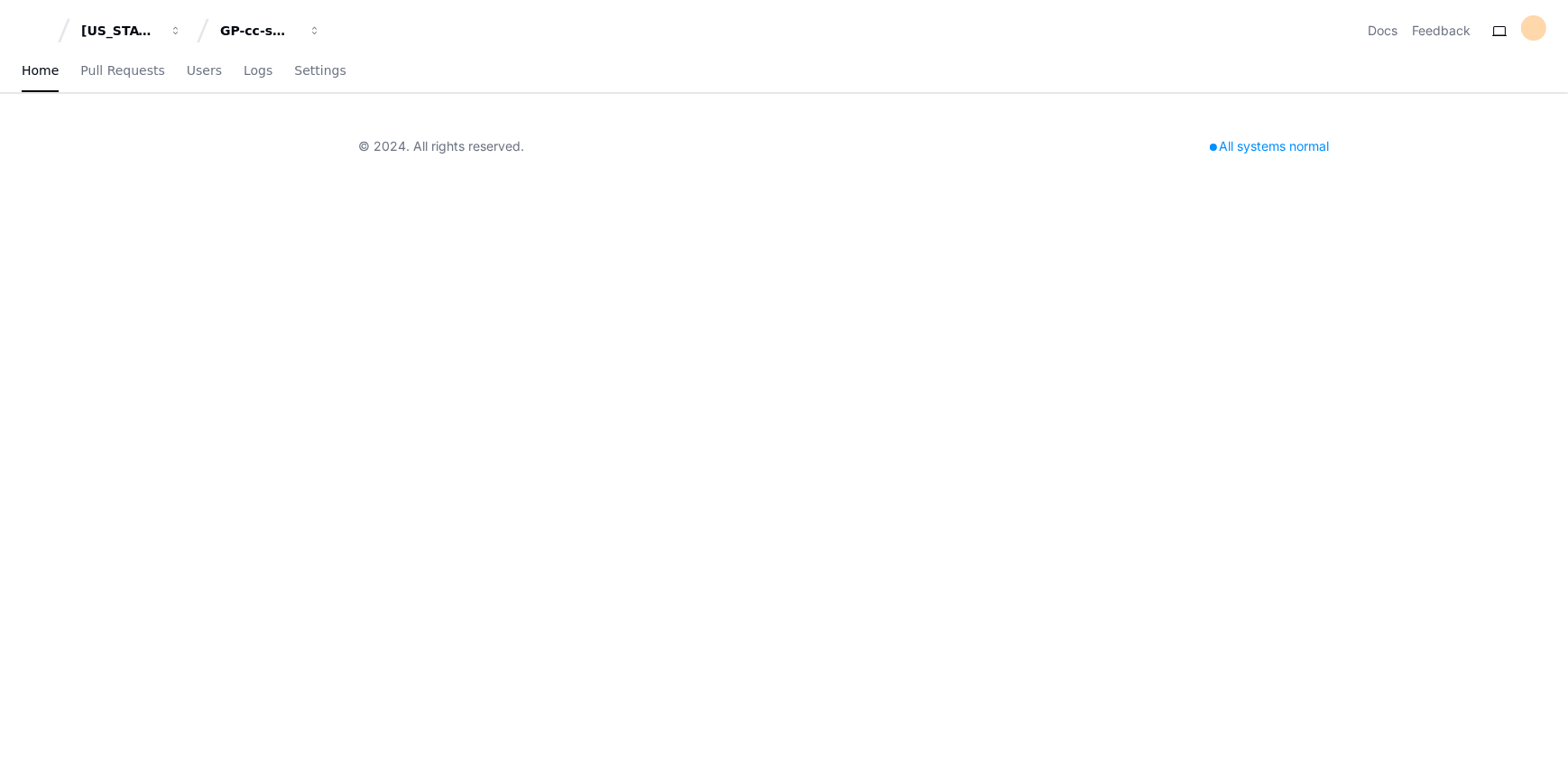
click at [312, 378] on div "[US_STATE] Pacific GP-cc-sml-apps Docs Feedback Home Pull Requests Users Logs S…" at bounding box center [784, 392] width 1568 height 783
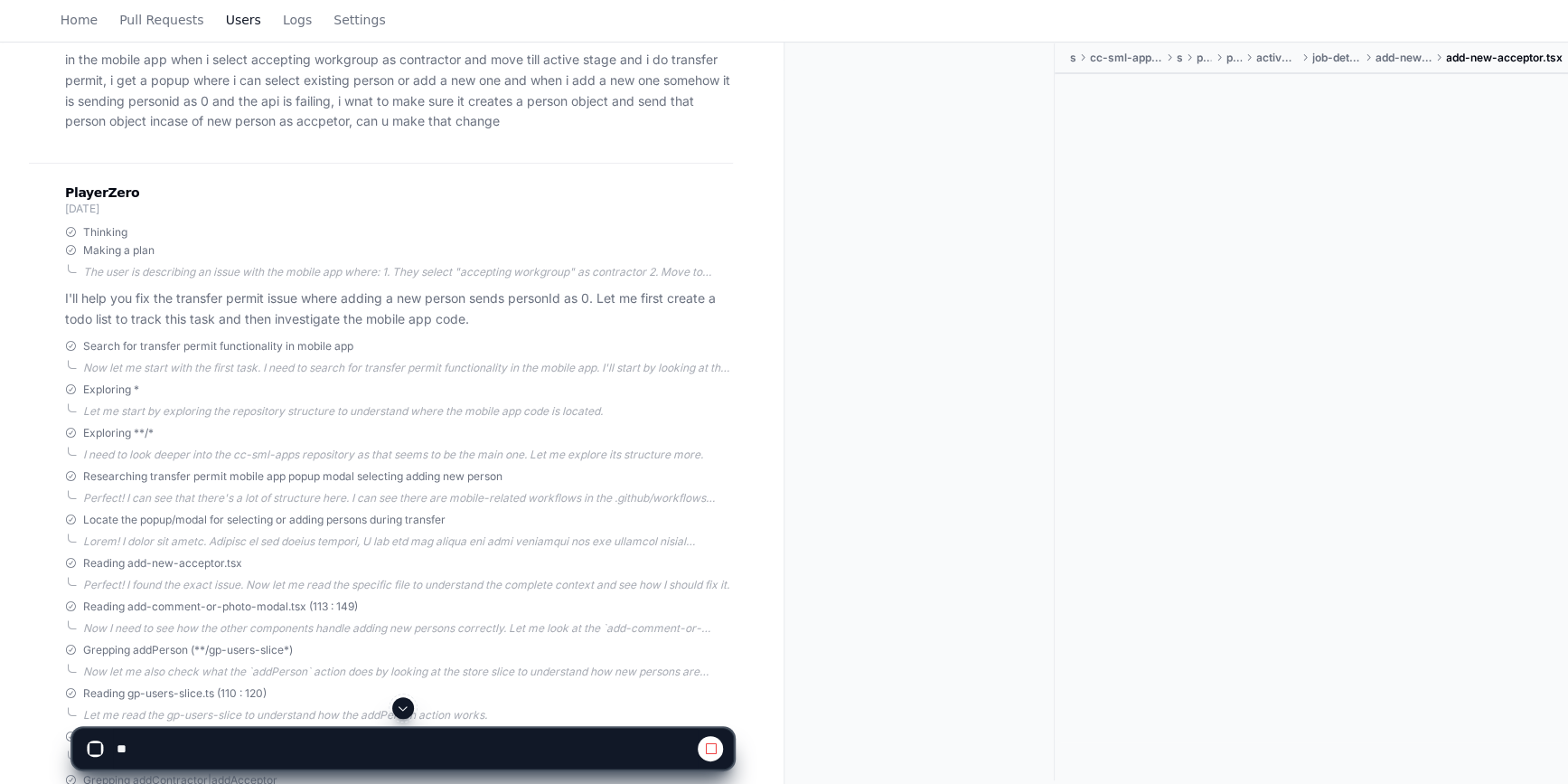
scroll to position [4491, 0]
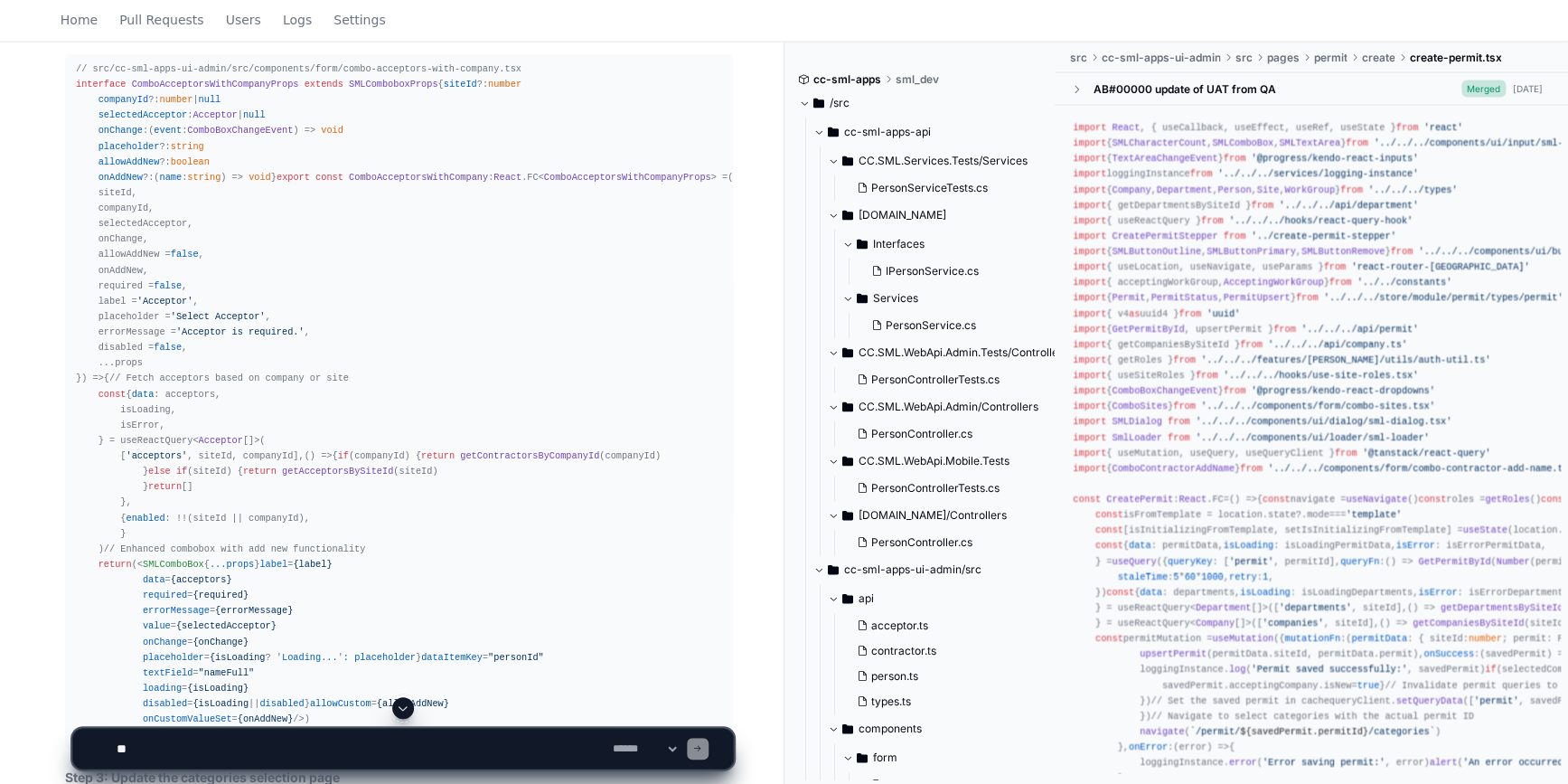
scroll to position [1729, 0]
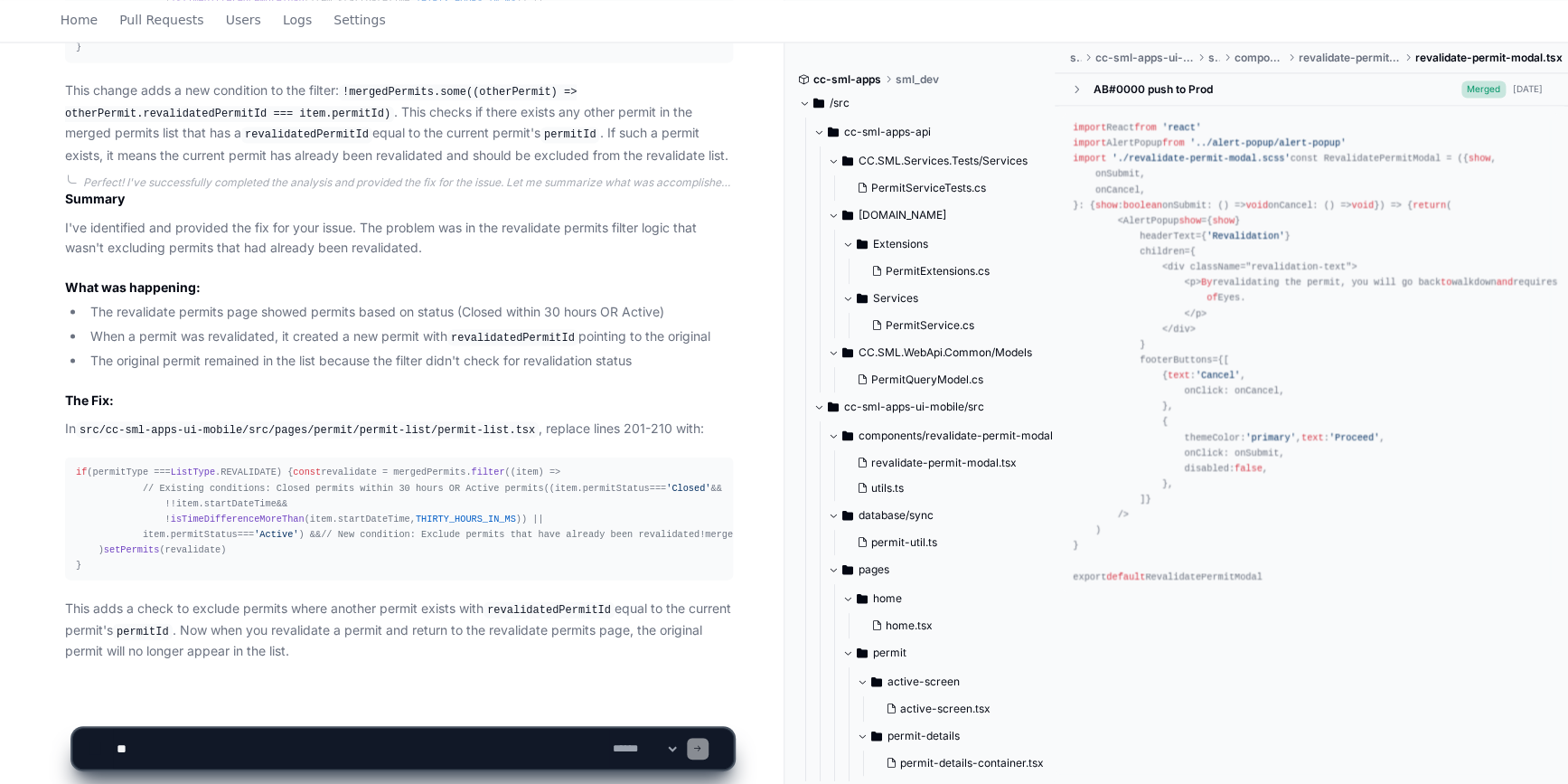
scroll to position [1838, 0]
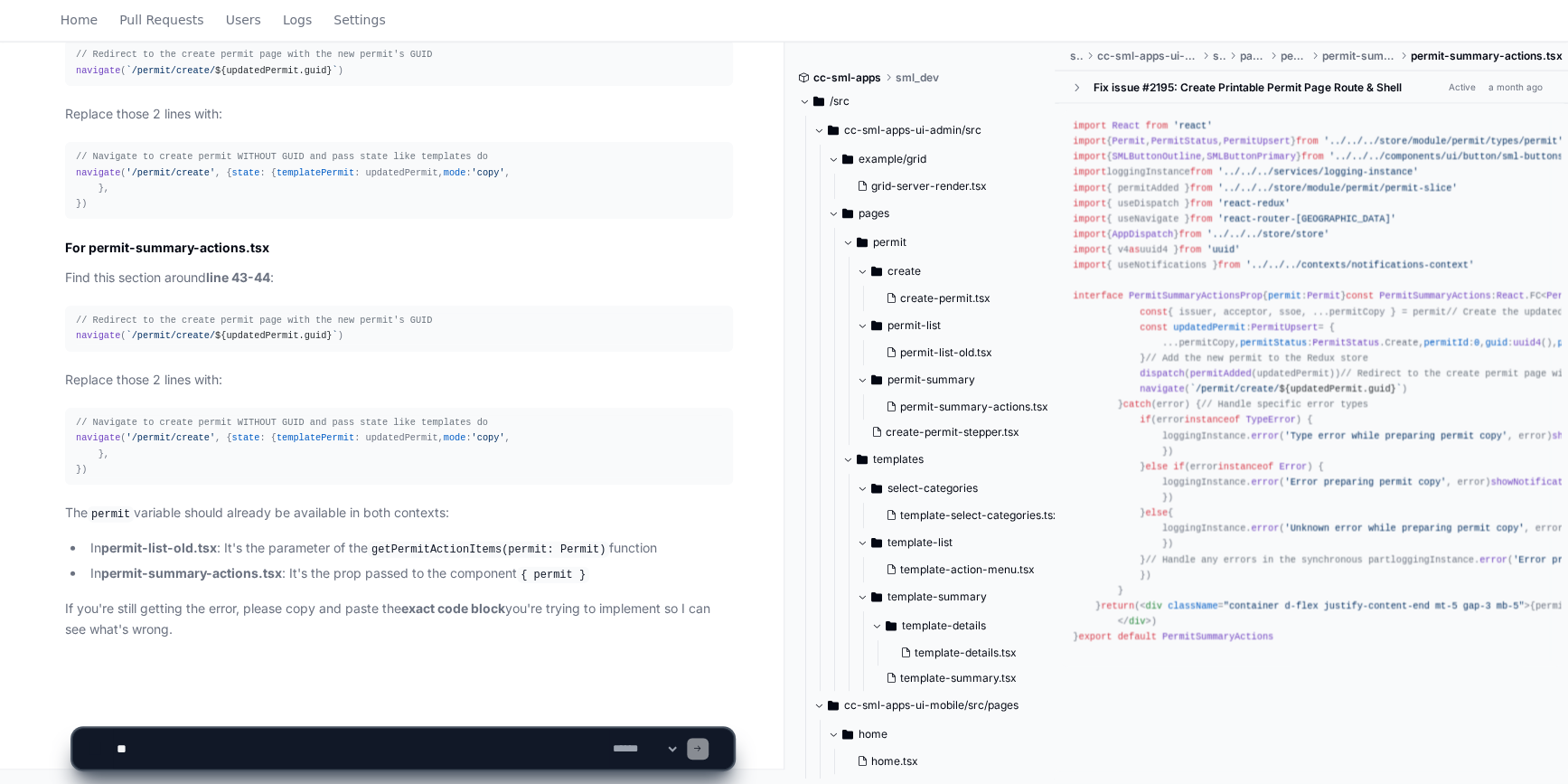
scroll to position [6564, 0]
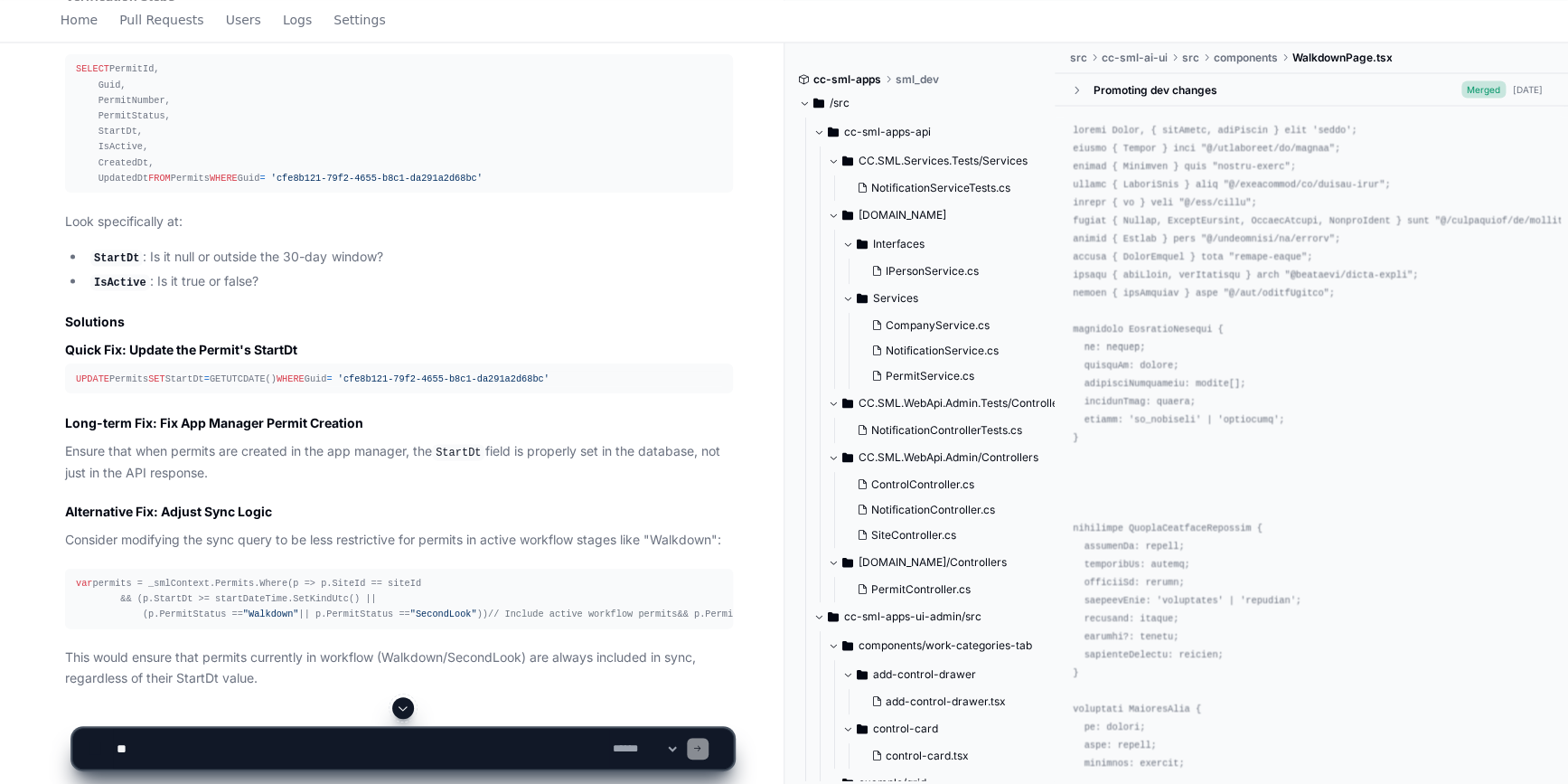
scroll to position [9561, 0]
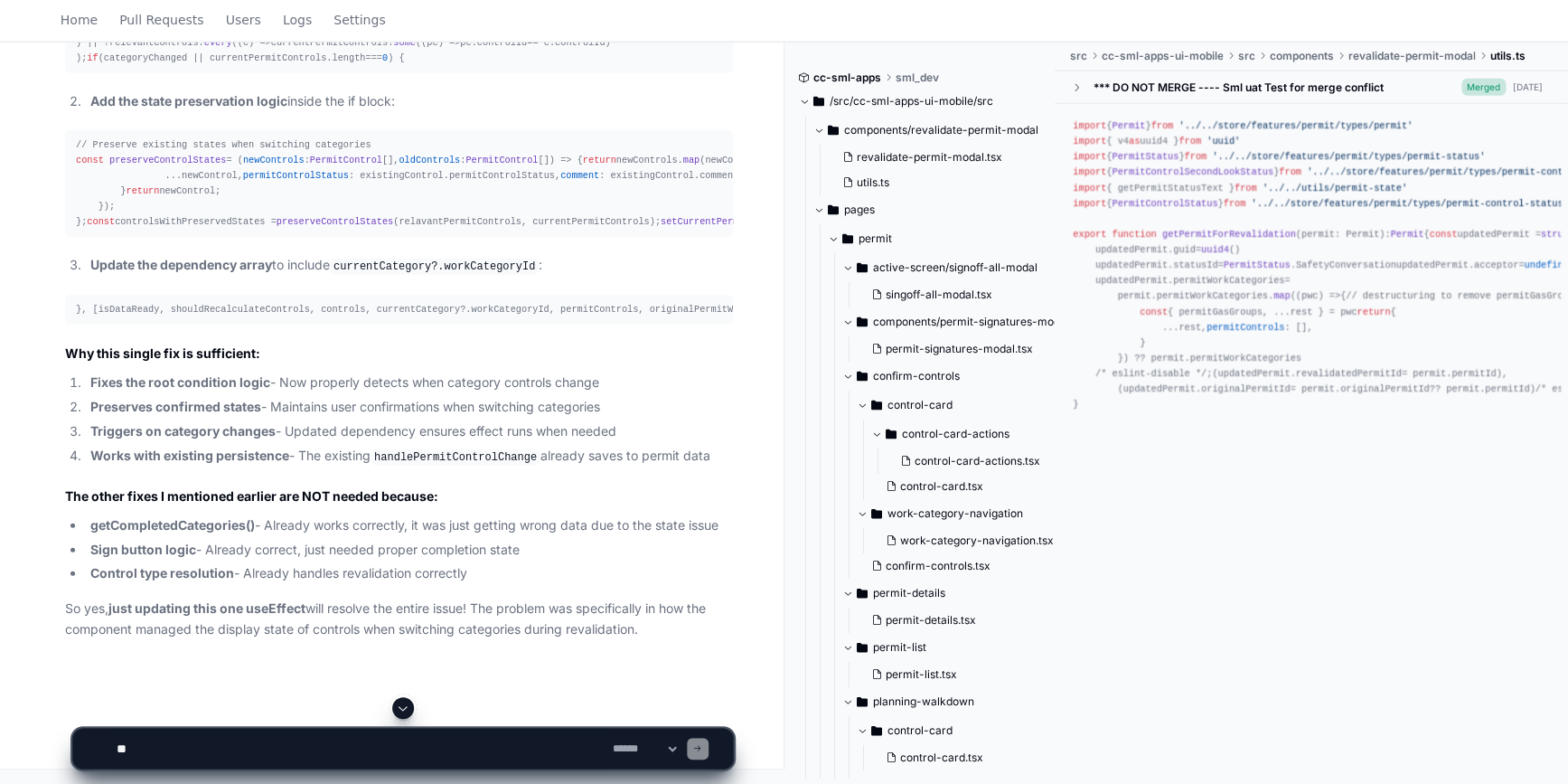
scroll to position [11296, 0]
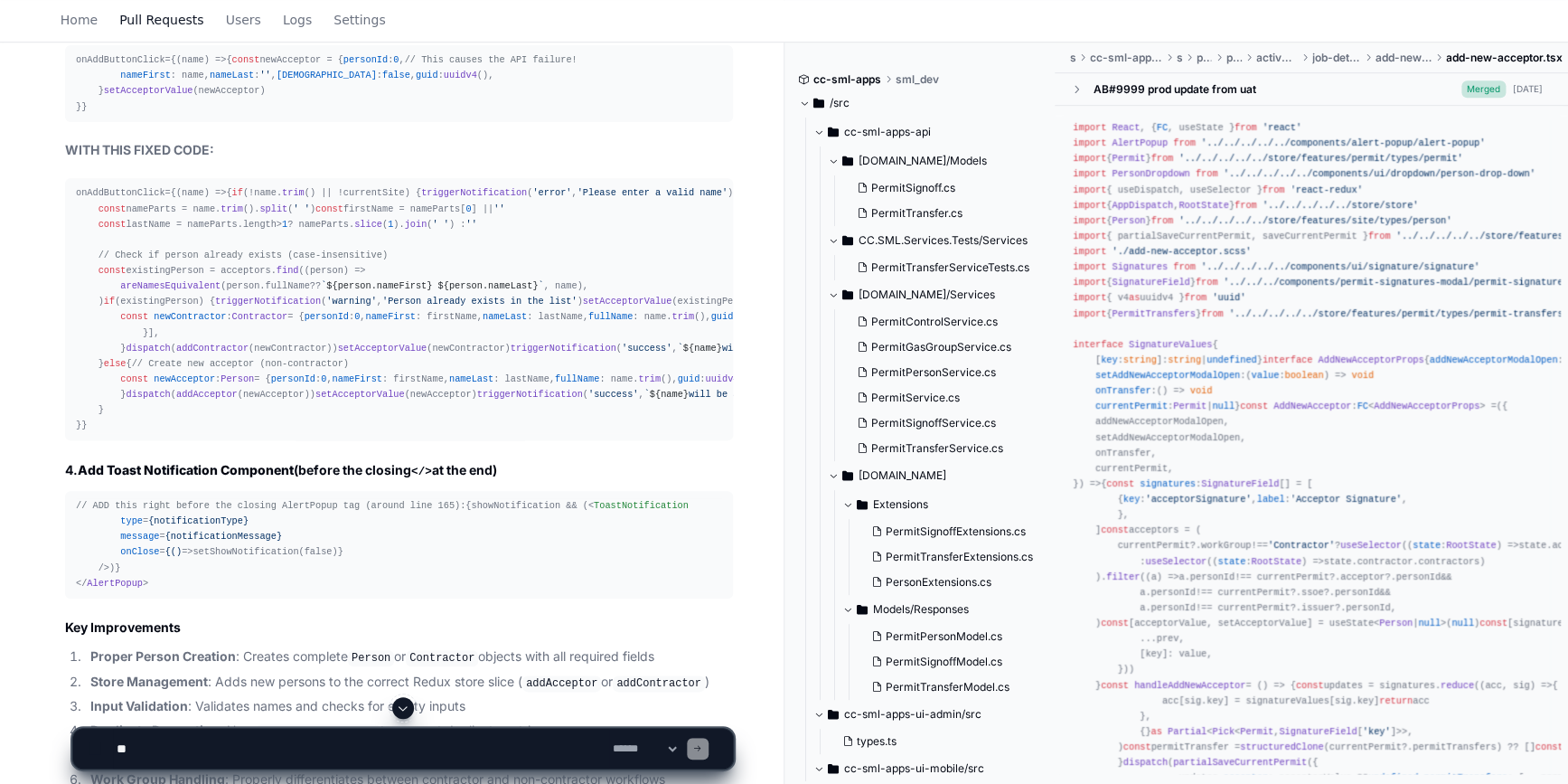
scroll to position [4069, 0]
